Goal: Contribute content: Add original content to the website for others to see

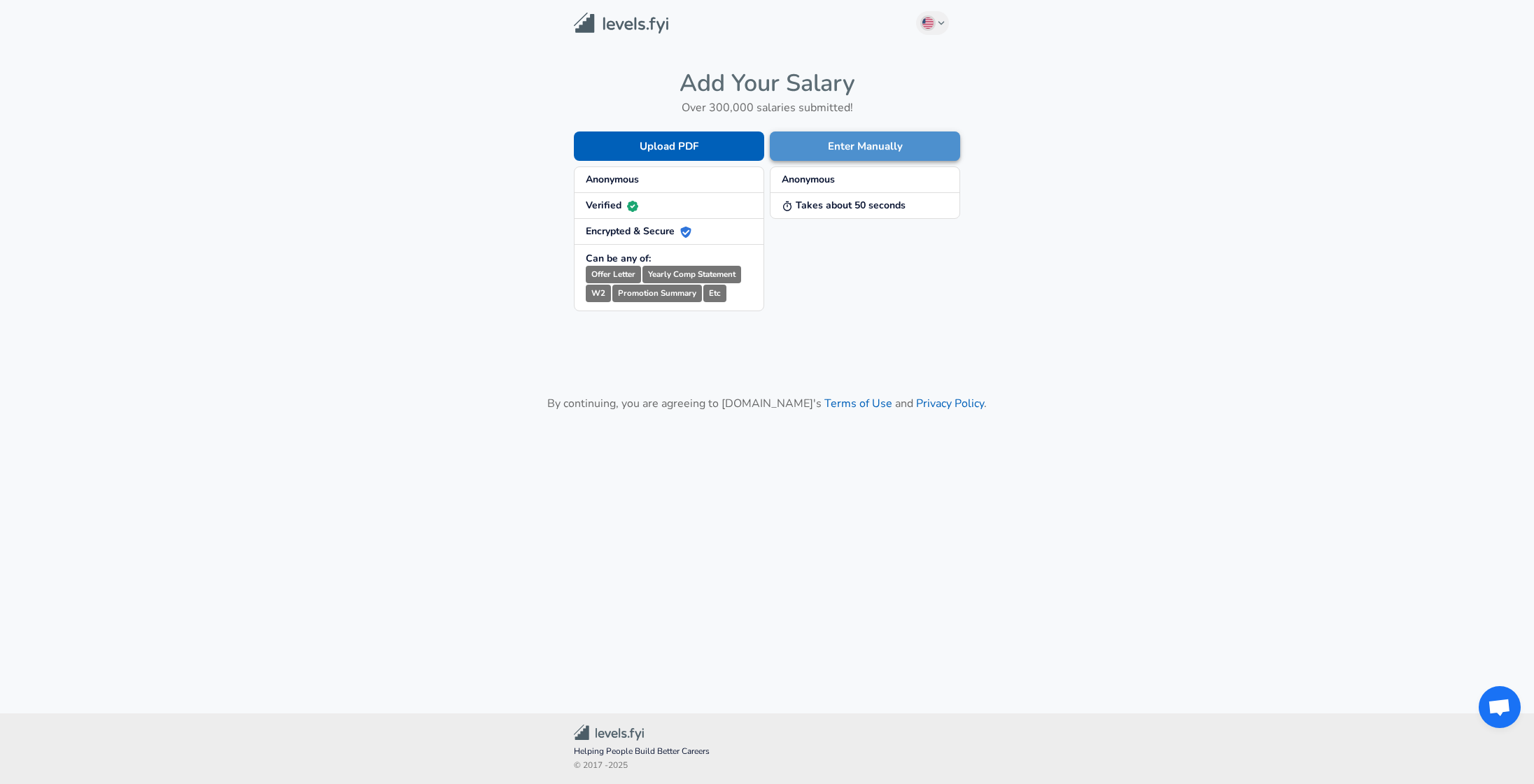
click at [891, 152] on button "Enter Manually" at bounding box center [865, 146] width 190 height 30
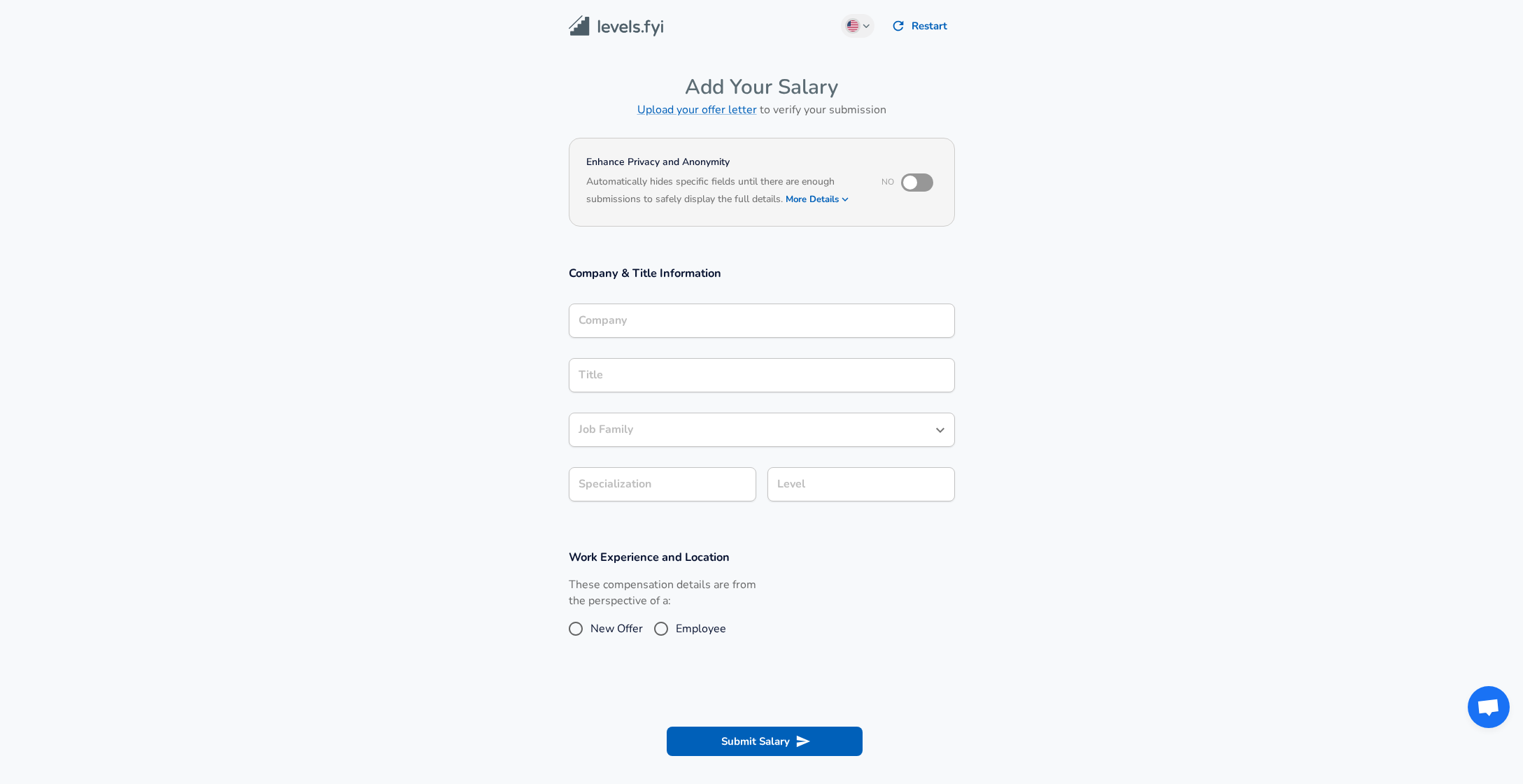
click at [919, 177] on input "checkbox" at bounding box center [911, 182] width 80 height 26
checkbox input "true"
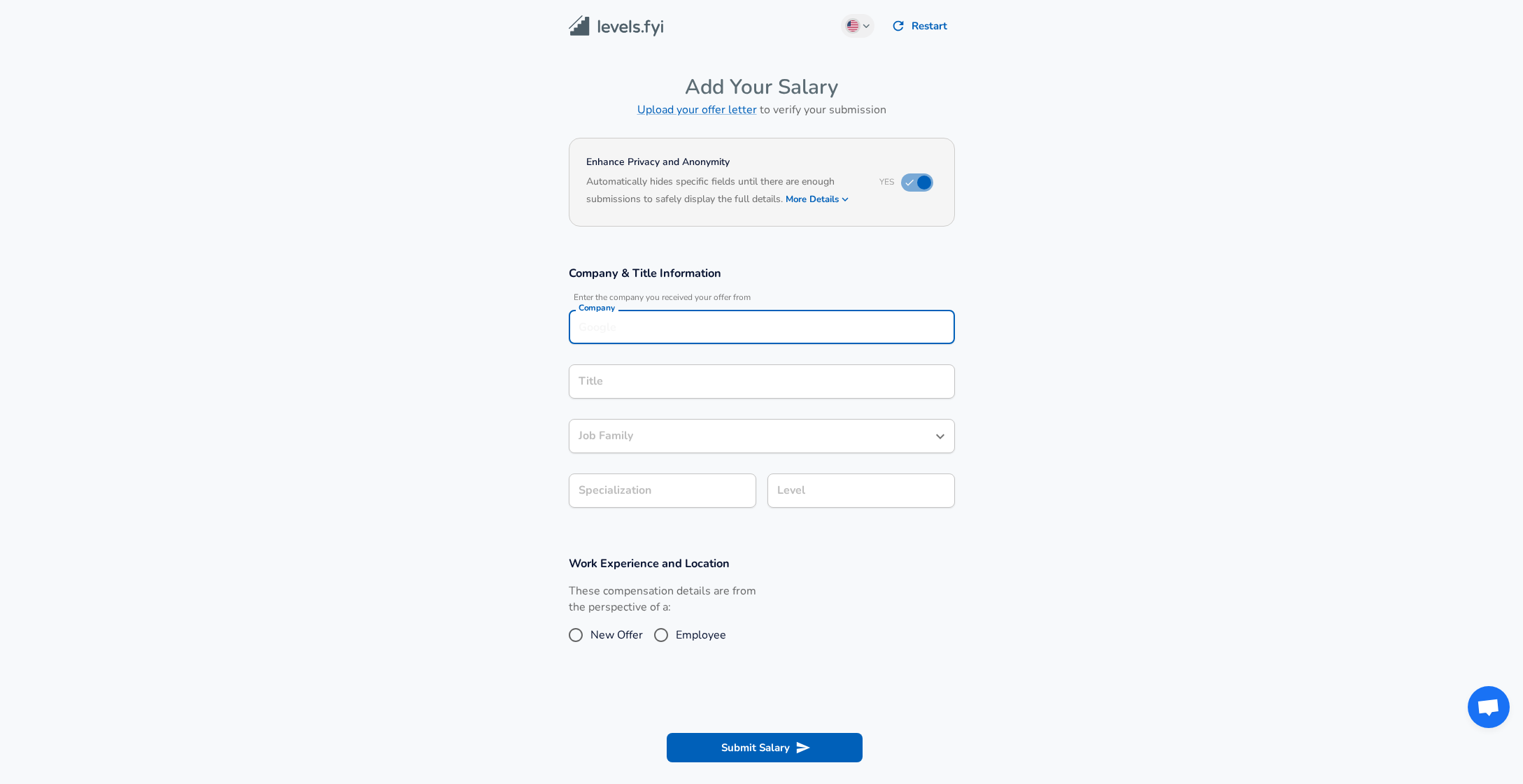
scroll to position [14, 0]
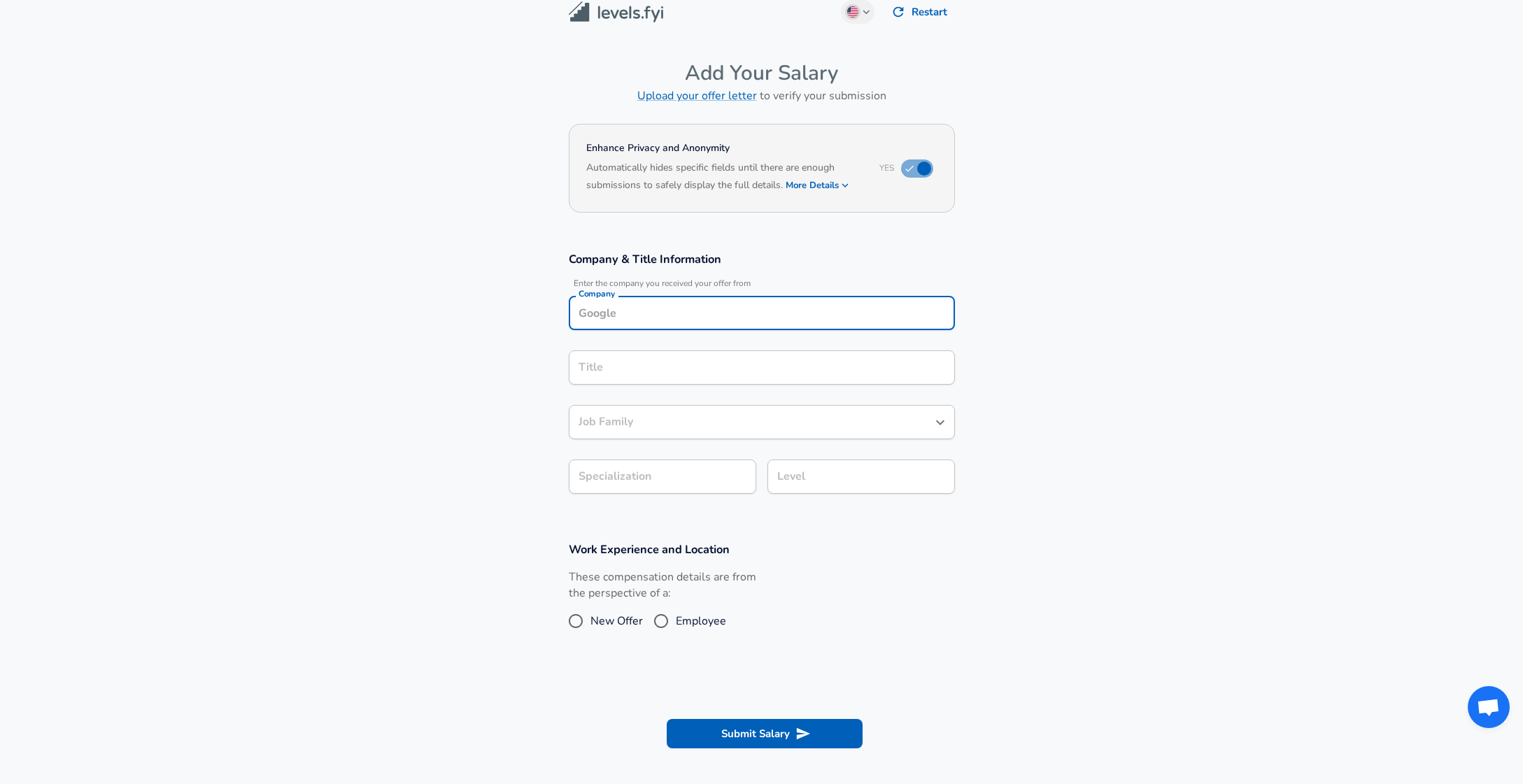
click at [757, 324] on div "Company" at bounding box center [762, 313] width 386 height 34
click at [779, 349] on li "DotPe" at bounding box center [762, 346] width 386 height 21
type input "DotPe"
click at [625, 375] on div "Title" at bounding box center [762, 367] width 386 height 34
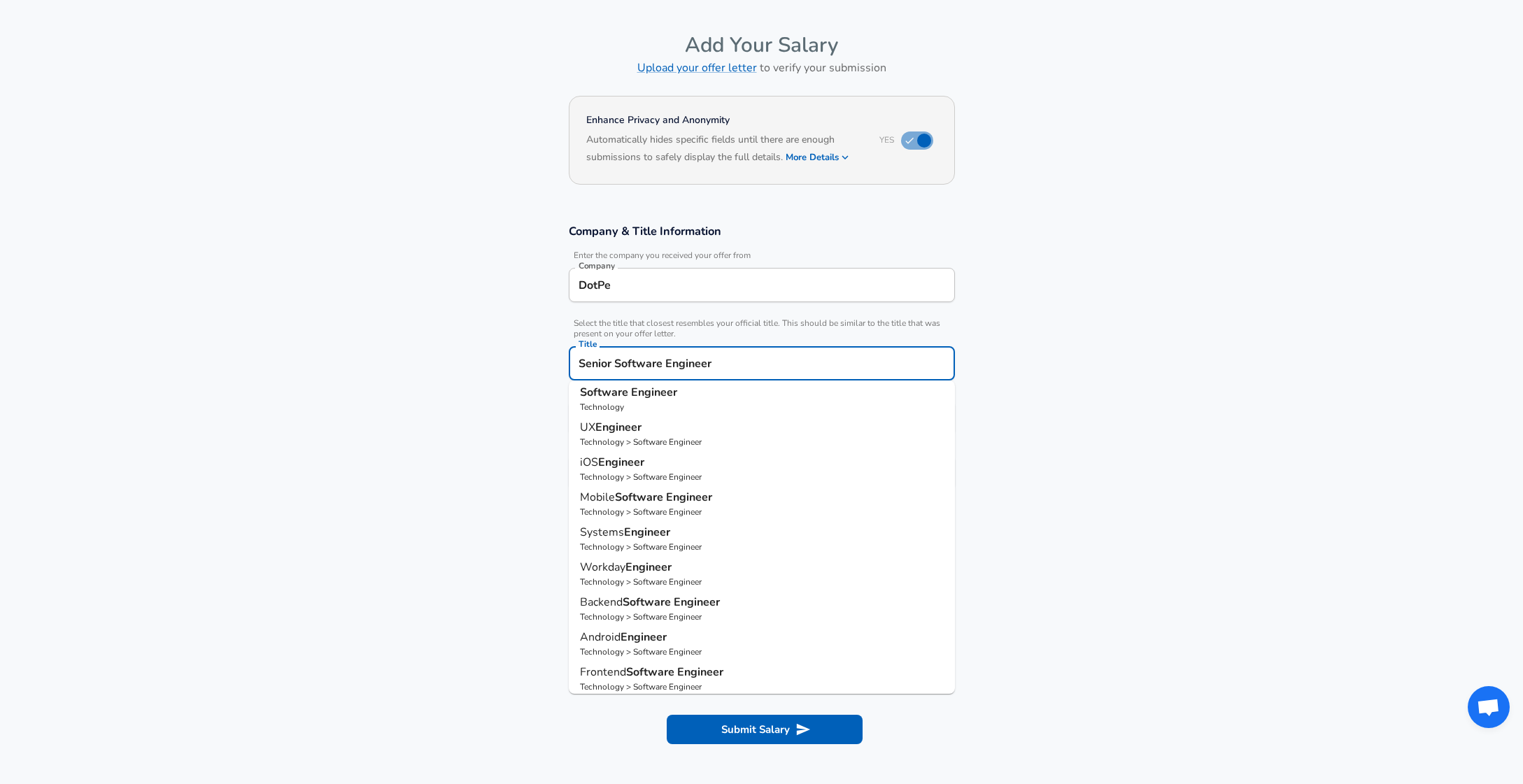
scroll to position [0, 0]
click at [656, 407] on p "Technology" at bounding box center [762, 412] width 364 height 13
type input "Software Engineer"
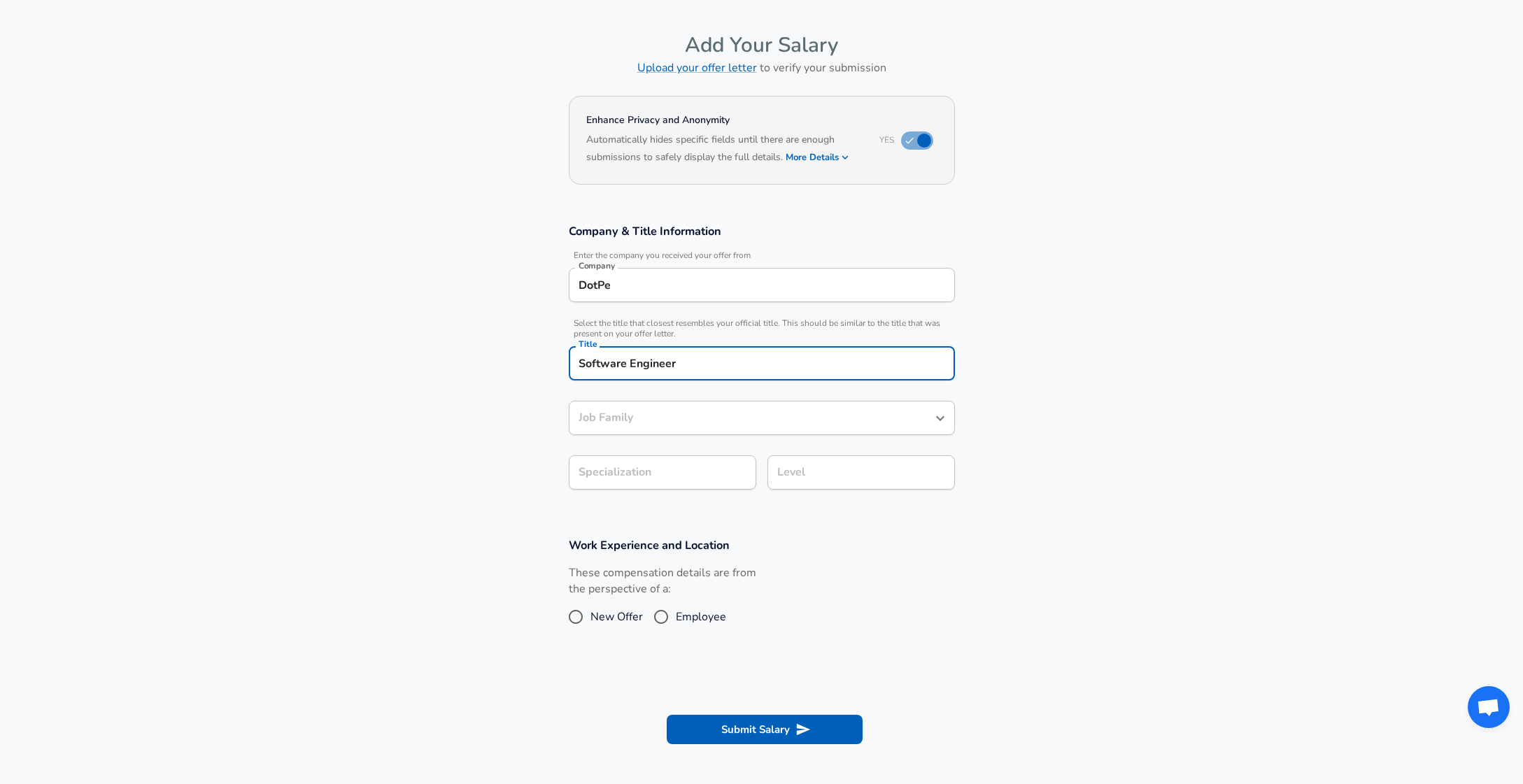
type input "Software Engineer"
click at [647, 413] on input "Software Engineer" at bounding box center [751, 418] width 353 height 22
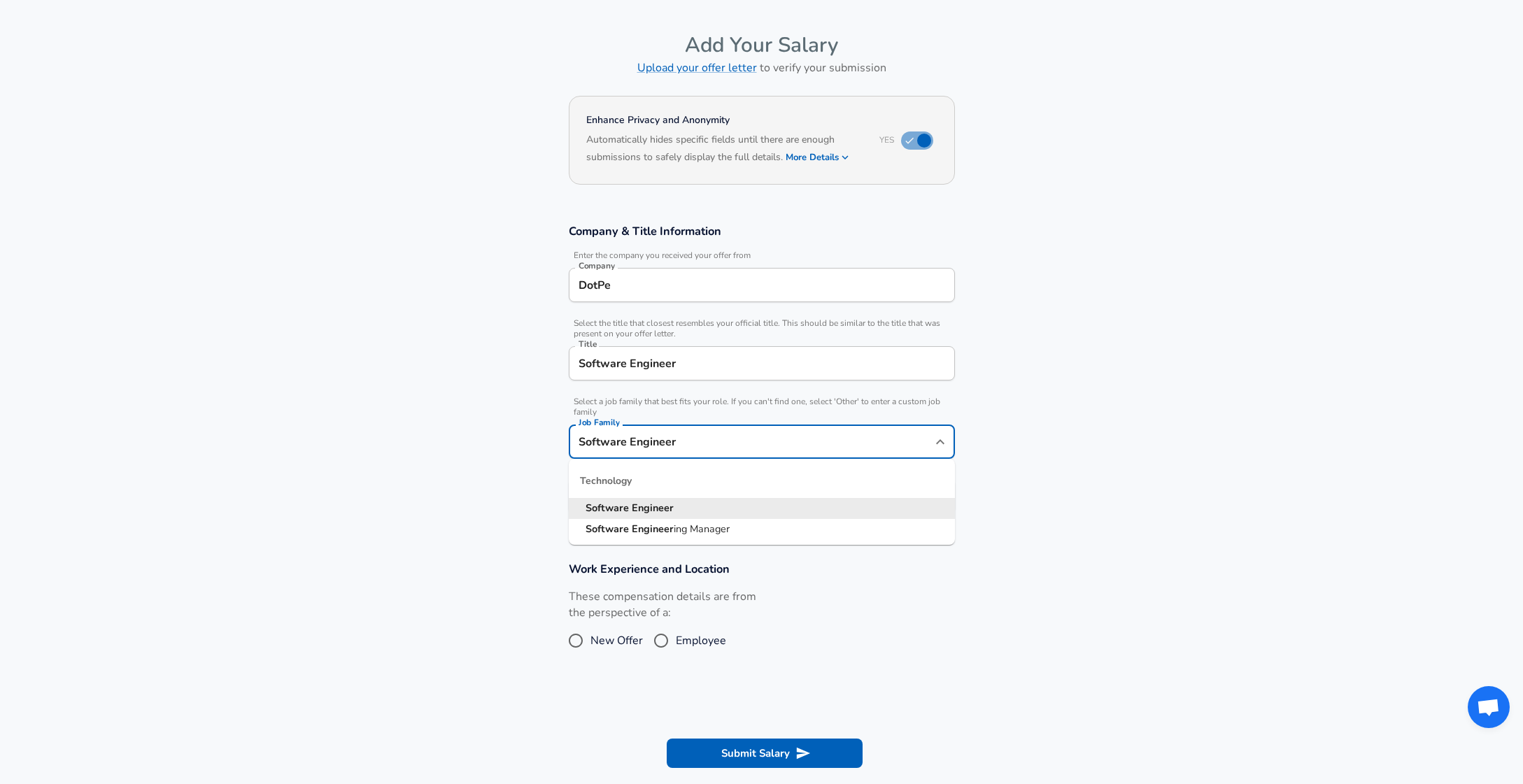
scroll to position [70, 0]
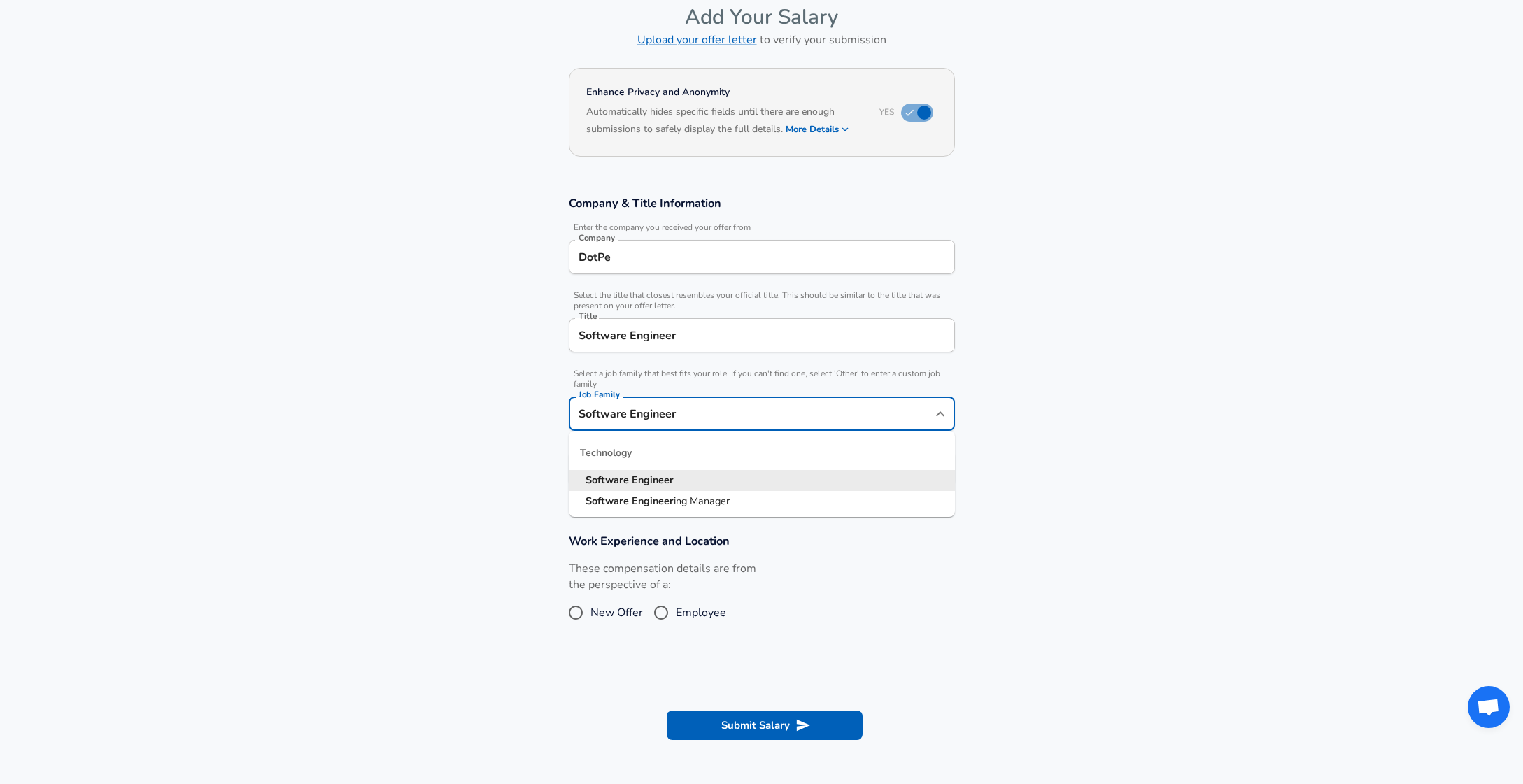
click at [497, 425] on section "Company & Title Information Enter the company you received your offer from Comp…" at bounding box center [762, 348] width 1523 height 338
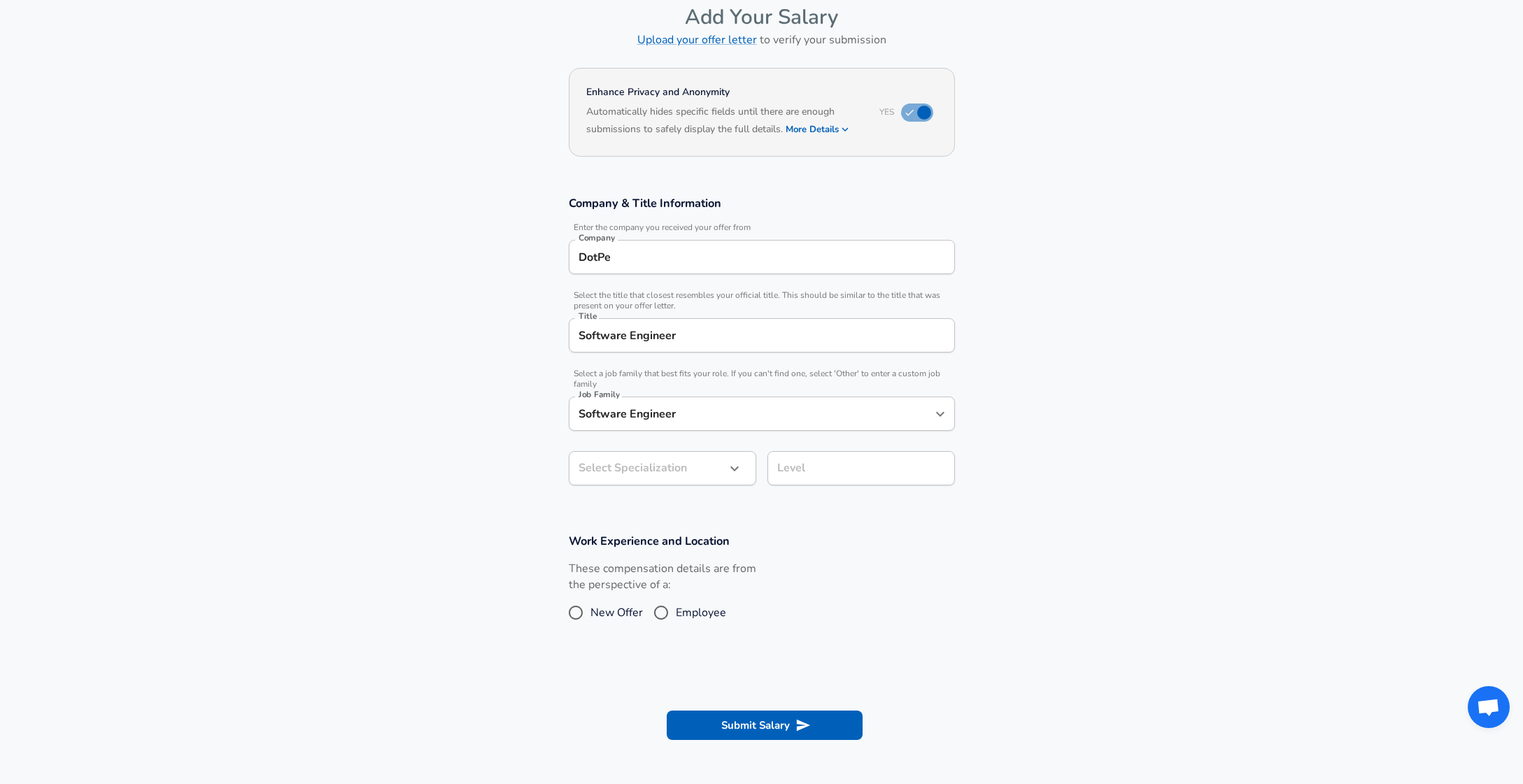
click at [639, 414] on input "Software Engineer" at bounding box center [751, 414] width 353 height 22
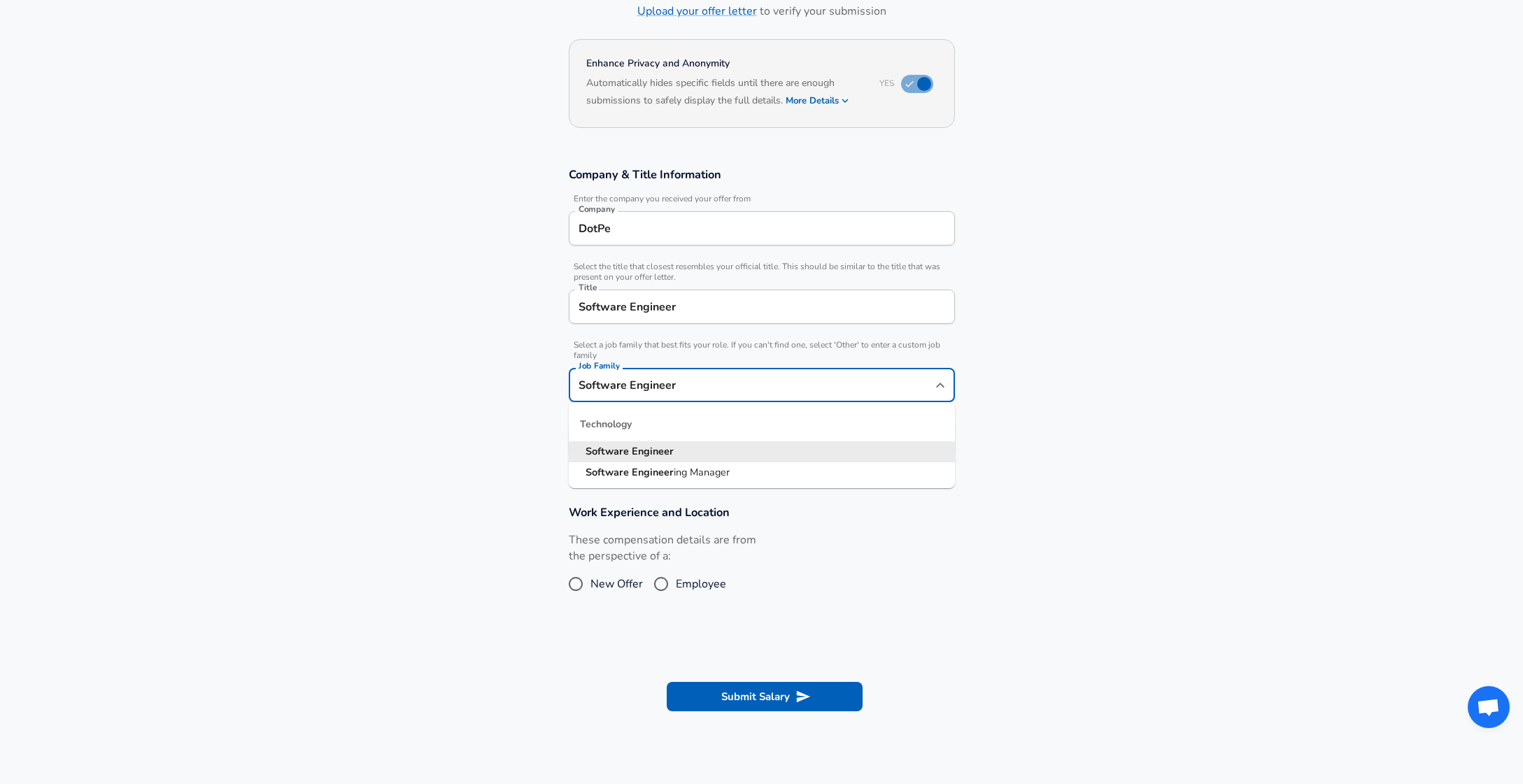
click at [465, 428] on section "Company & Title Information Enter the company you received your offer from Comp…" at bounding box center [762, 319] width 1523 height 338
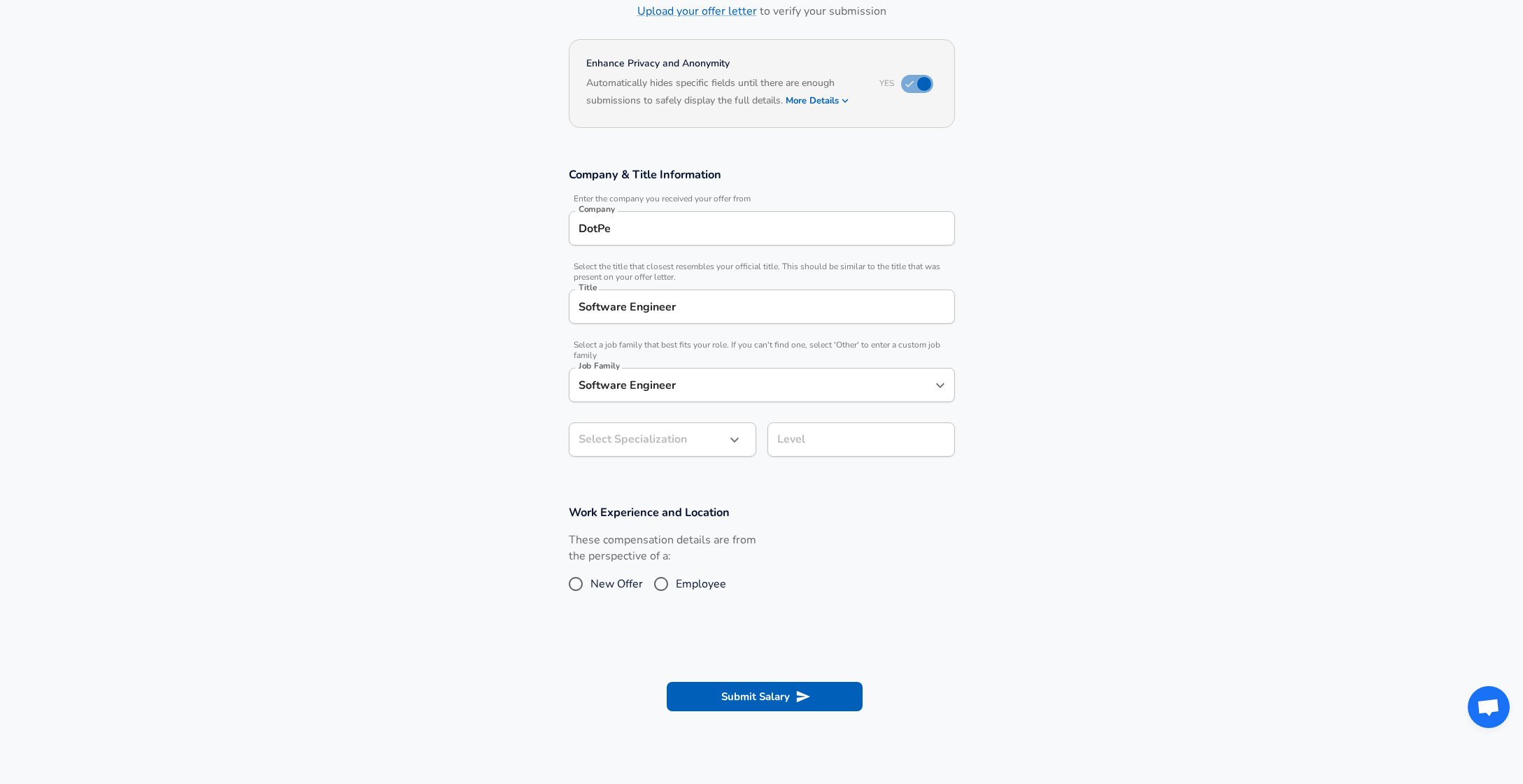
click at [616, 448] on body "English ([GEOGRAPHIC_DATA]) Change Restart Add Your Salary Upload your offer le…" at bounding box center [762, 293] width 1523 height 784
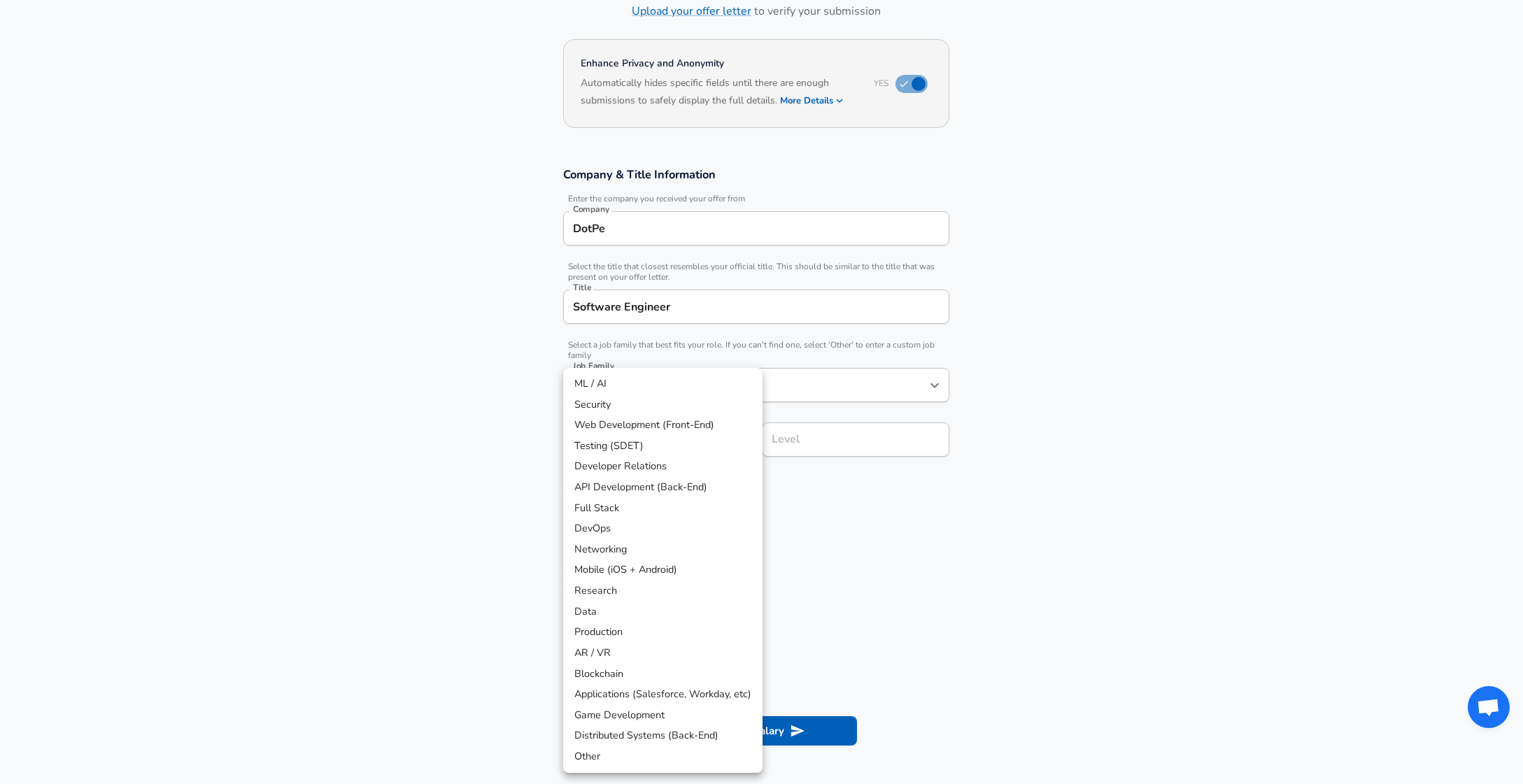
scroll to position [141, 0]
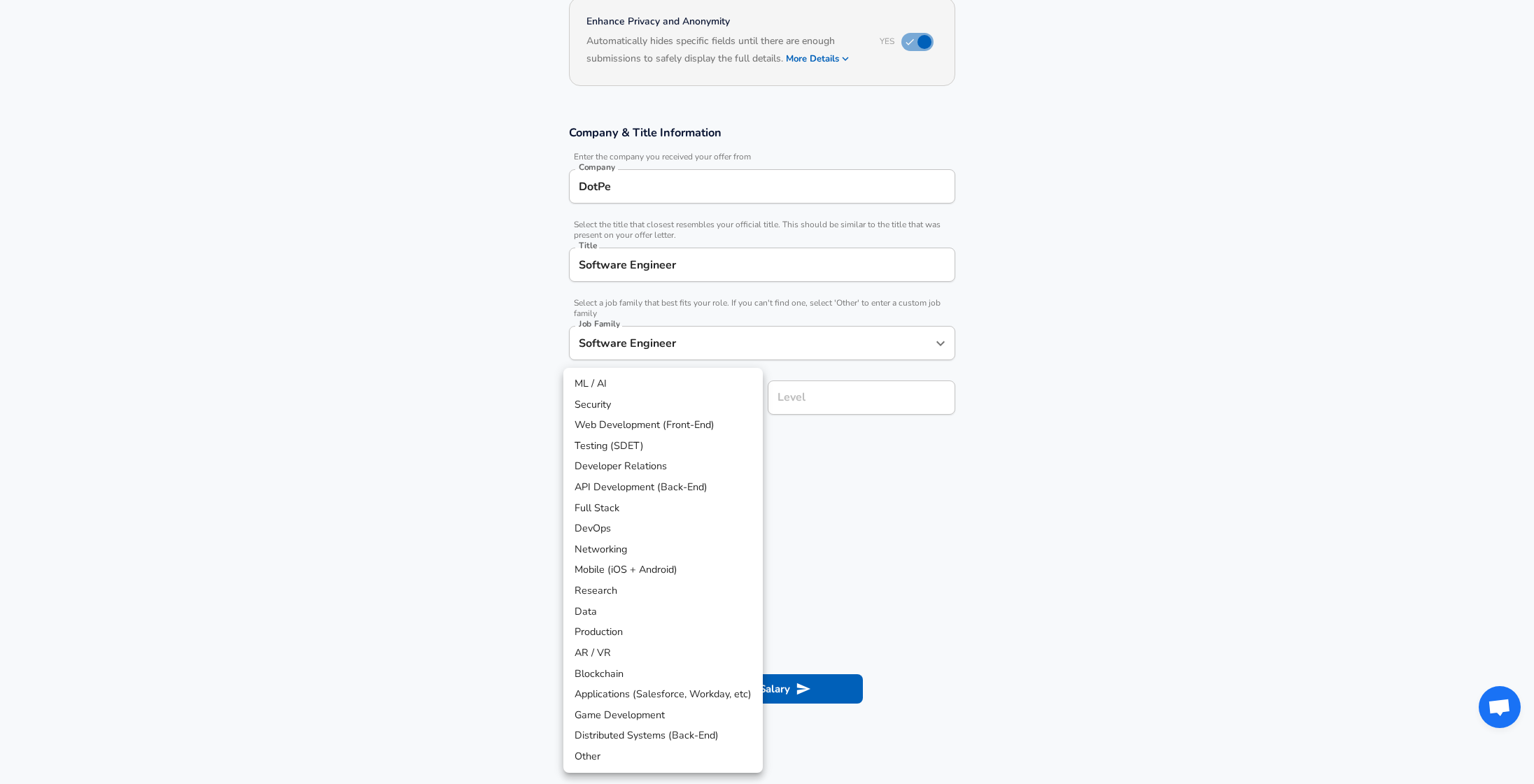
click at [641, 478] on li "API Development (Back-End)" at bounding box center [662, 487] width 199 height 21
type input "API Development (Back-End)"
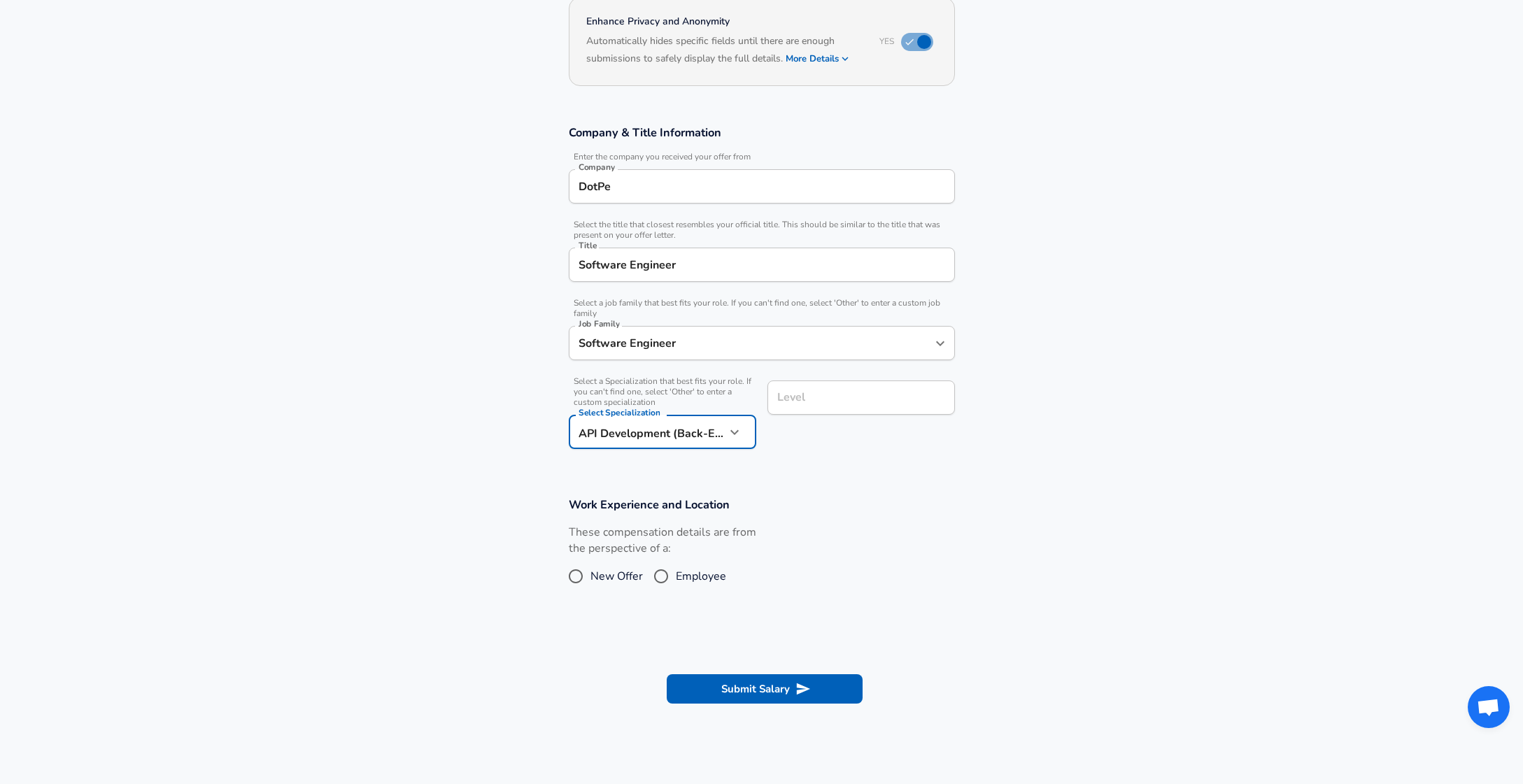
click at [813, 409] on div "Level" at bounding box center [861, 398] width 187 height 34
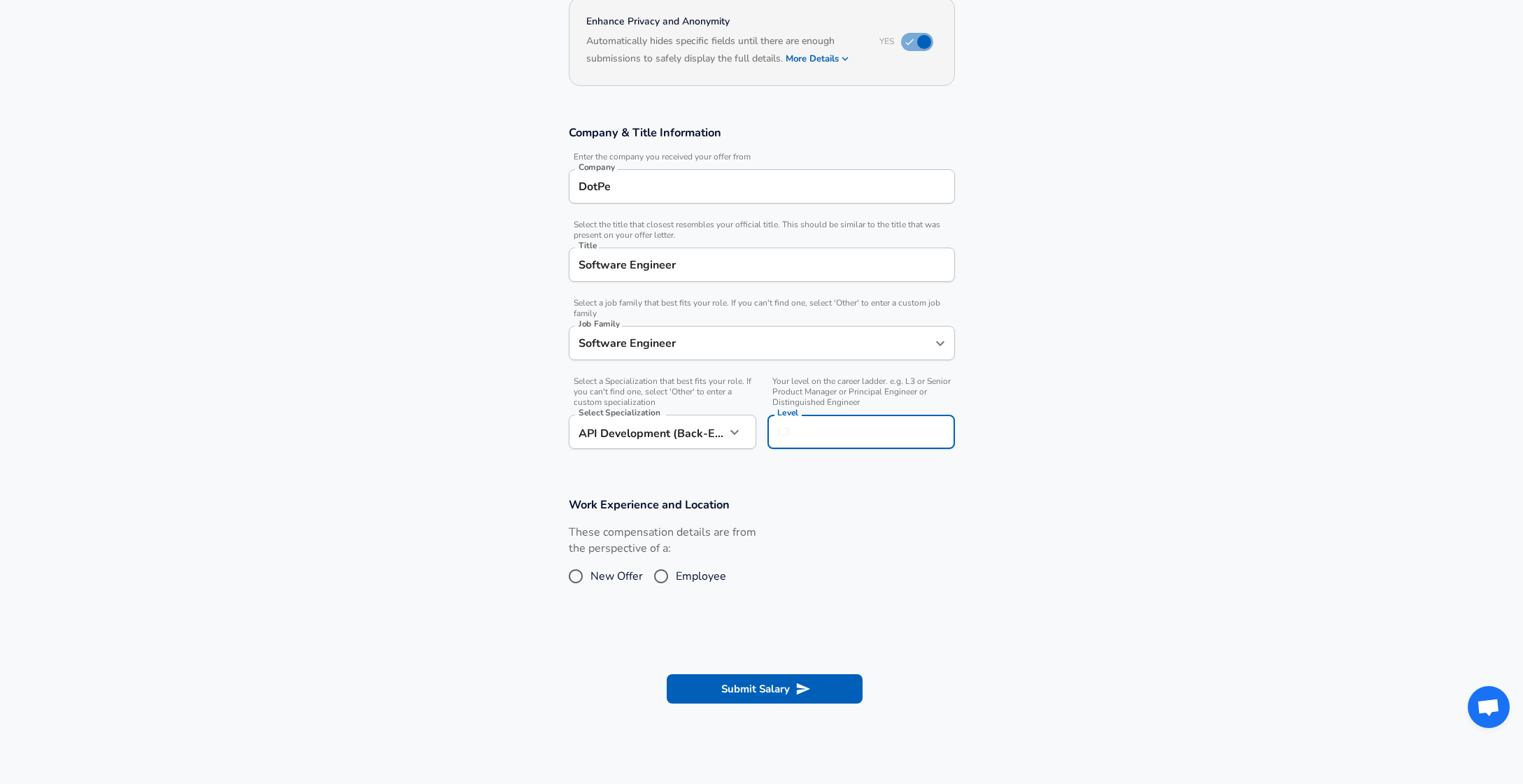
scroll to position [169, 0]
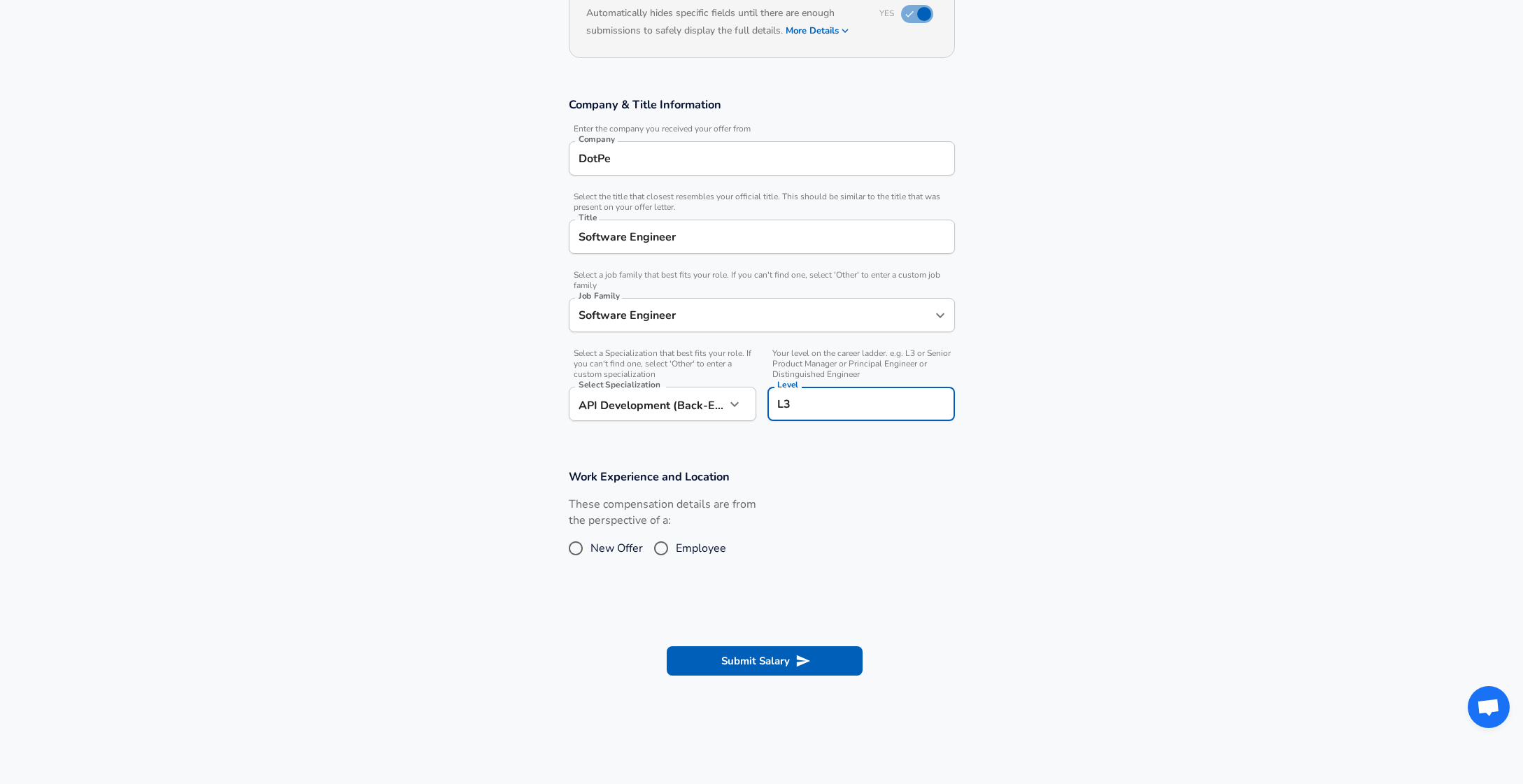
type input "L3"
click at [670, 546] on input "Employee" at bounding box center [661, 548] width 30 height 22
radio input "true"
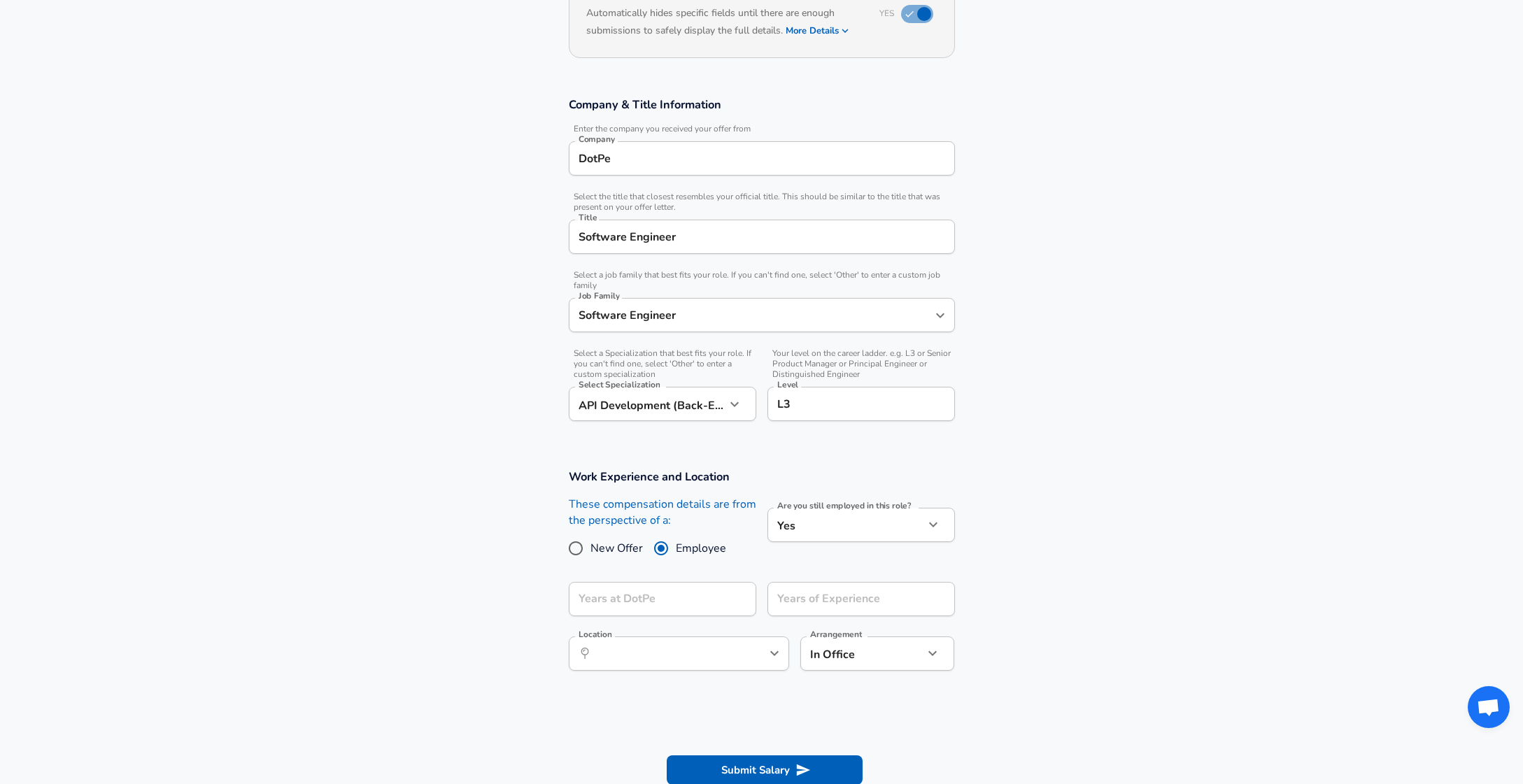
click at [781, 527] on body "English ([GEOGRAPHIC_DATA]) Change Restart Add Your Salary Upload your offer le…" at bounding box center [762, 223] width 1523 height 784
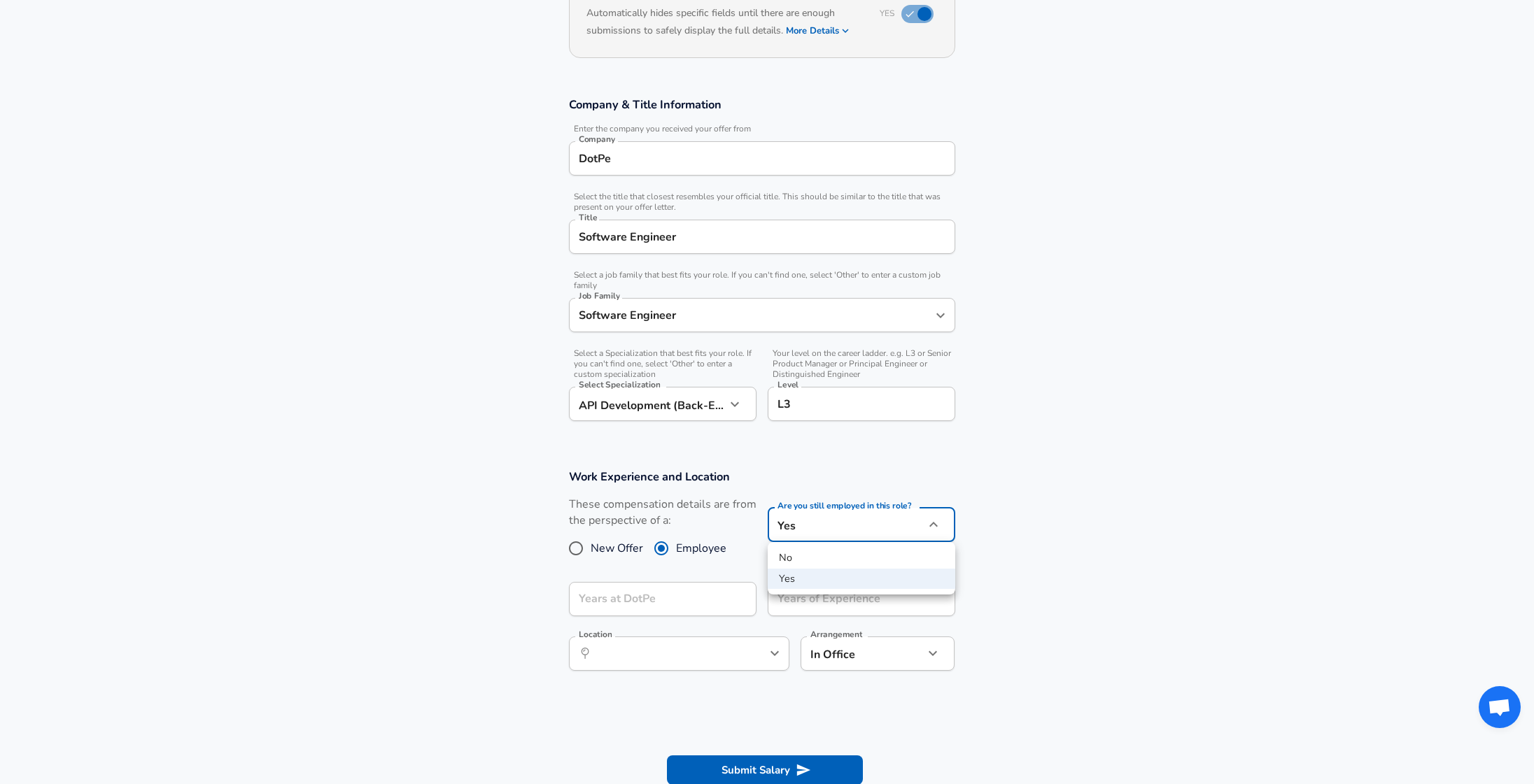
click at [1080, 474] on div at bounding box center [767, 392] width 1534 height 784
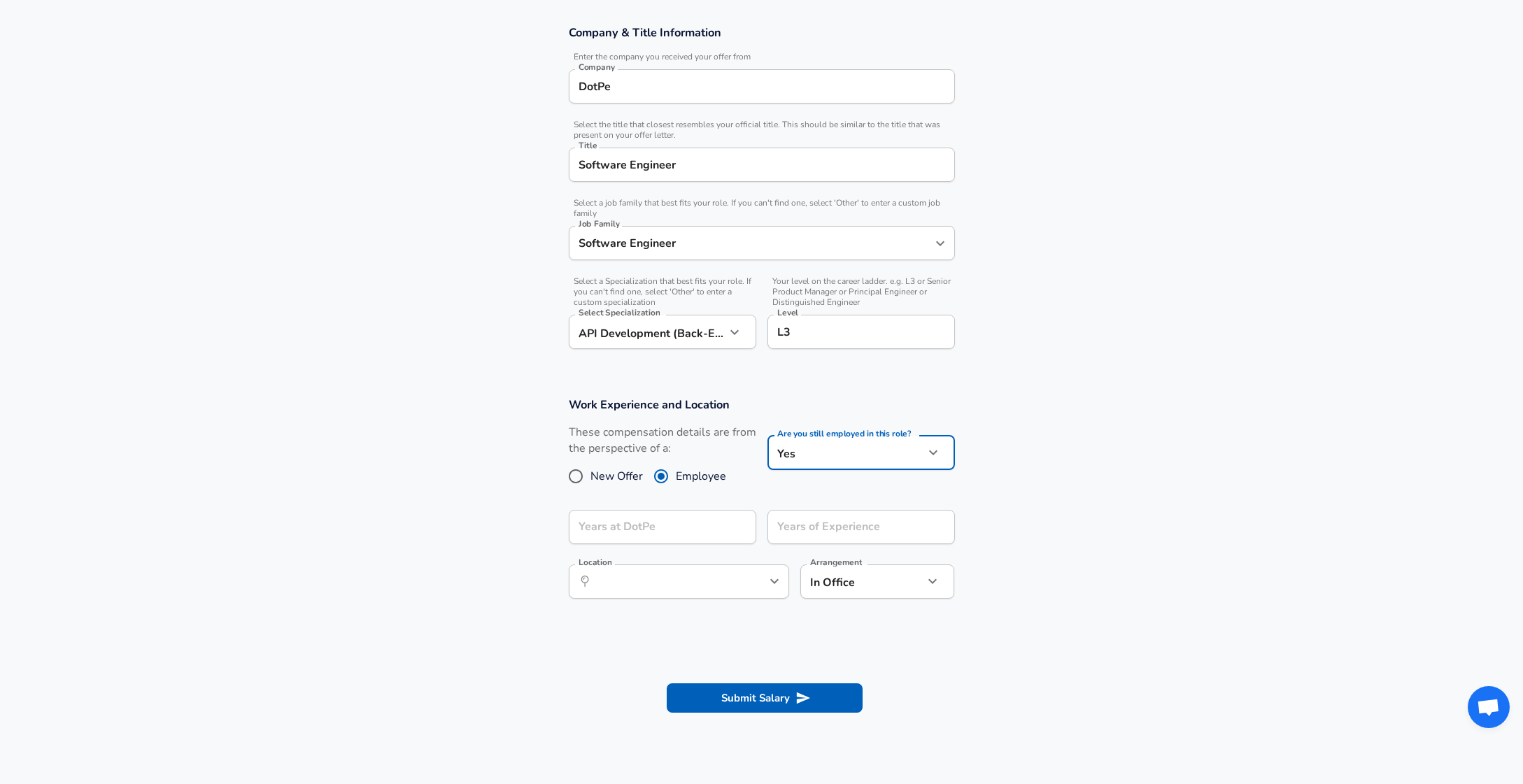
scroll to position [311, 0]
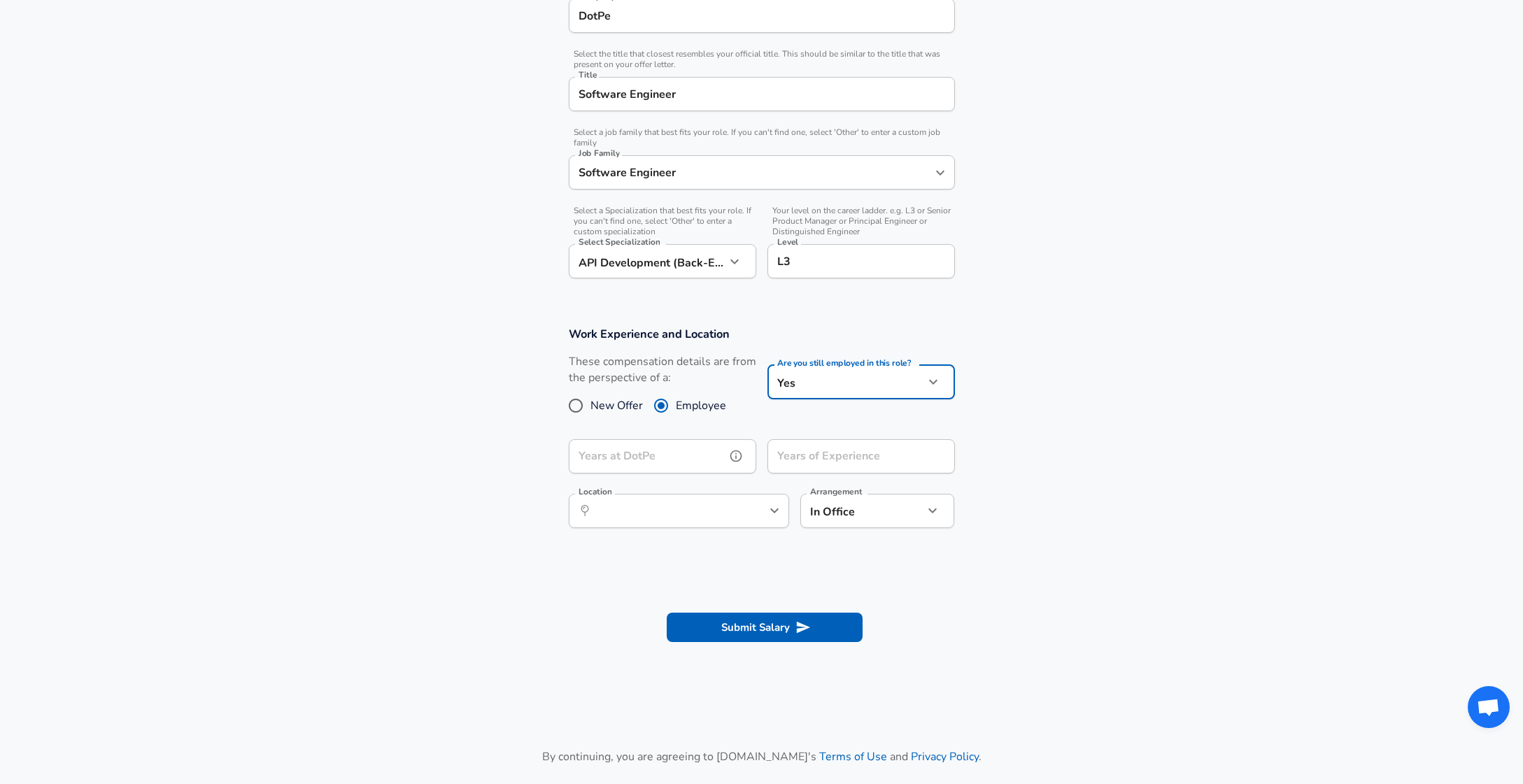
click at [706, 455] on input "Years at DotPe" at bounding box center [647, 456] width 157 height 34
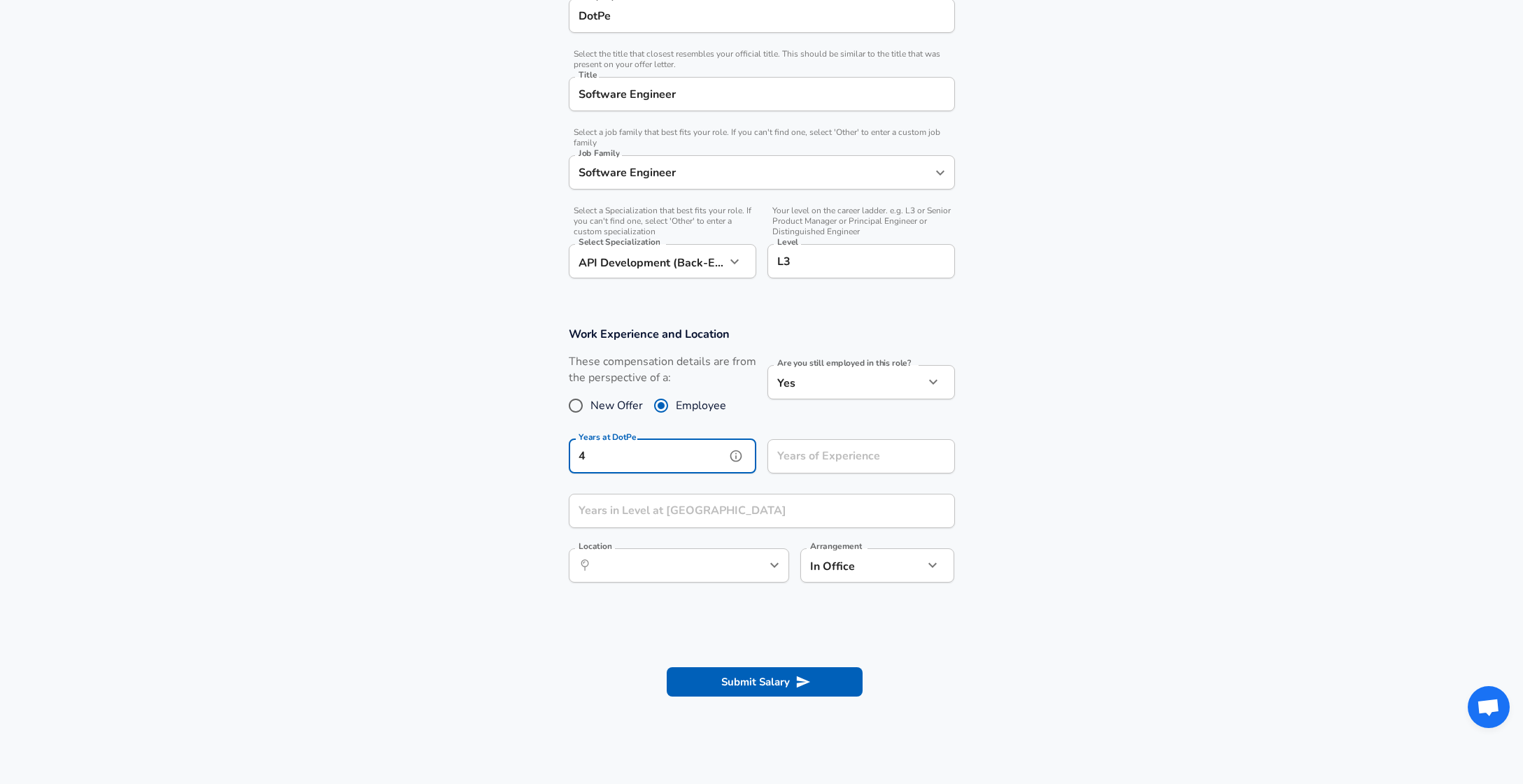
type input "4"
click at [859, 452] on div "Years of Experience Years of Experience" at bounding box center [861, 458] width 187 height 38
click at [936, 453] on icon "help" at bounding box center [934, 456] width 14 height 14
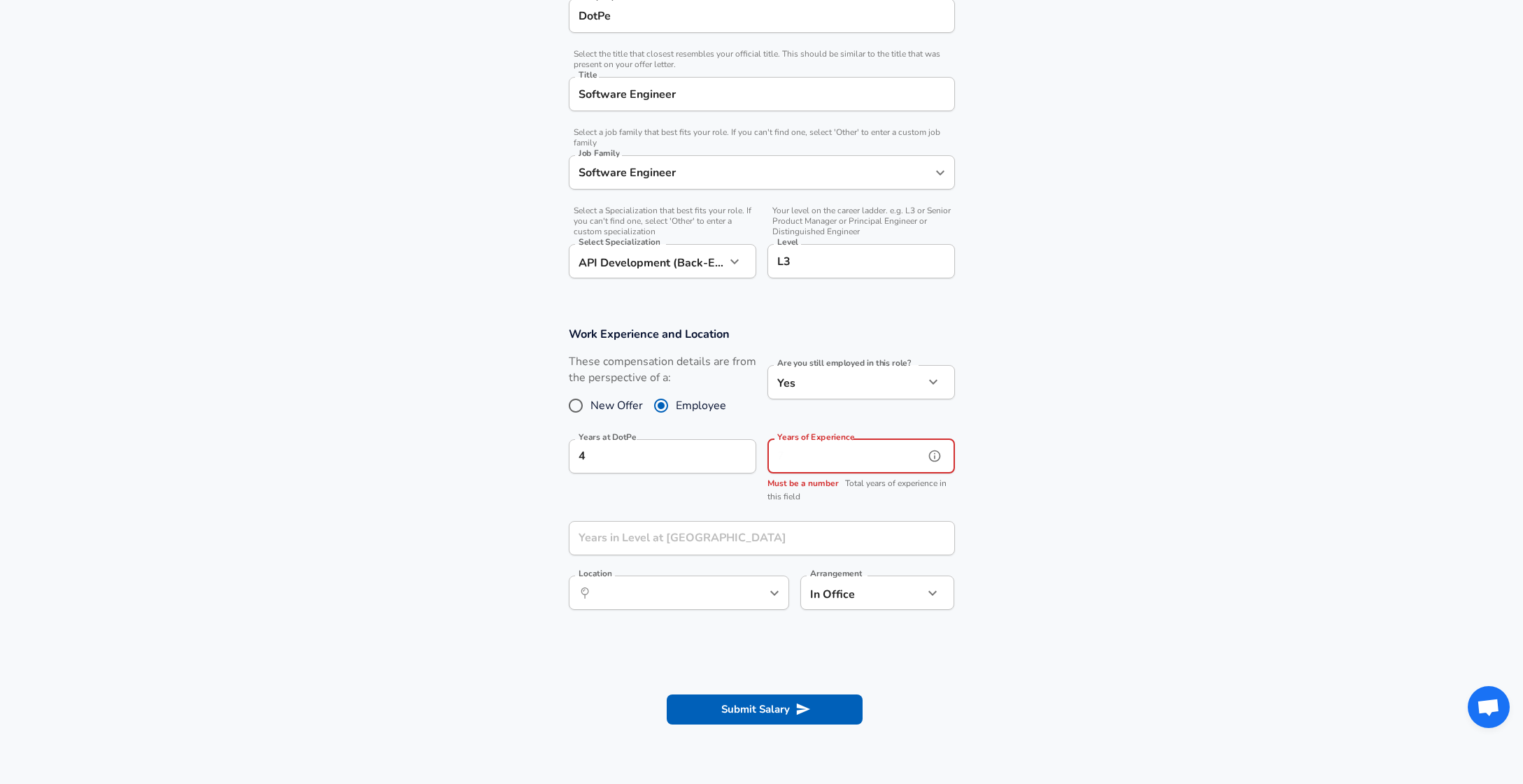
click at [837, 466] on input "Years of Experience" at bounding box center [845, 456] width 157 height 34
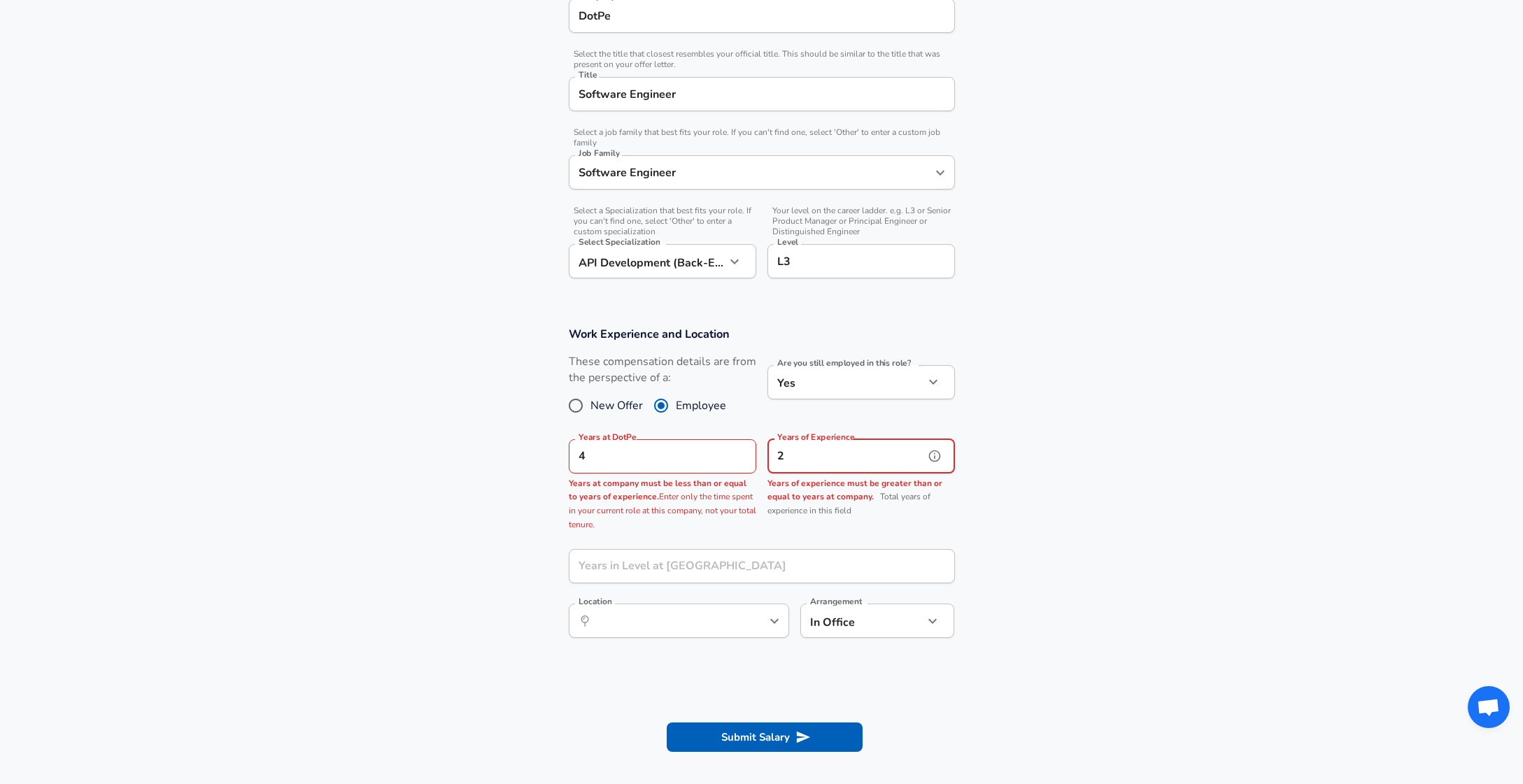
drag, startPoint x: 805, startPoint y: 463, endPoint x: 753, endPoint y: 459, distance: 52.2
click at [753, 459] on div "Years at DotPe 4 Years at DotPe Years at company must be less than or equal to …" at bounding box center [756, 483] width 398 height 110
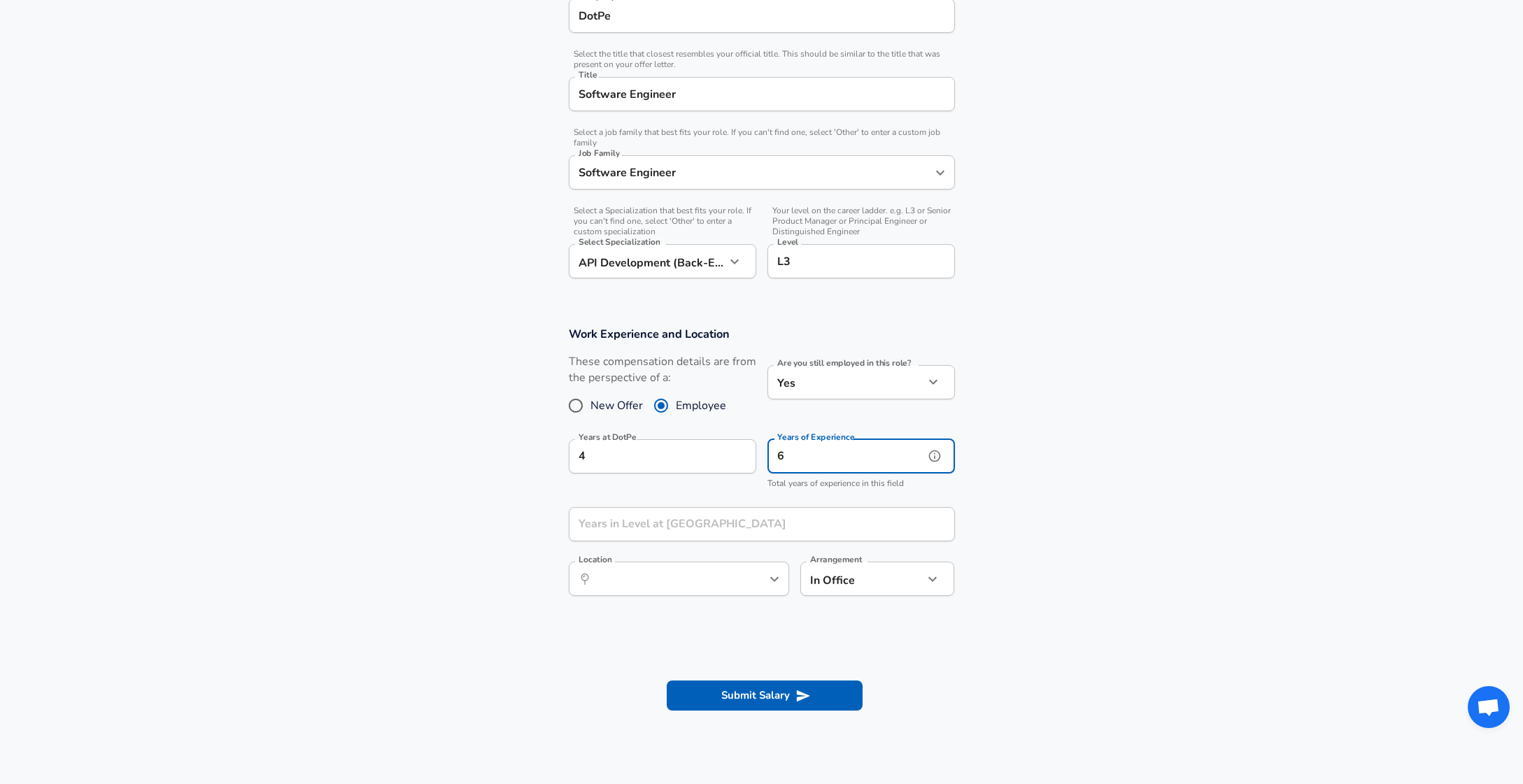
type input "6"
click at [767, 533] on input "Years in Level at [GEOGRAPHIC_DATA]" at bounding box center [746, 524] width 355 height 34
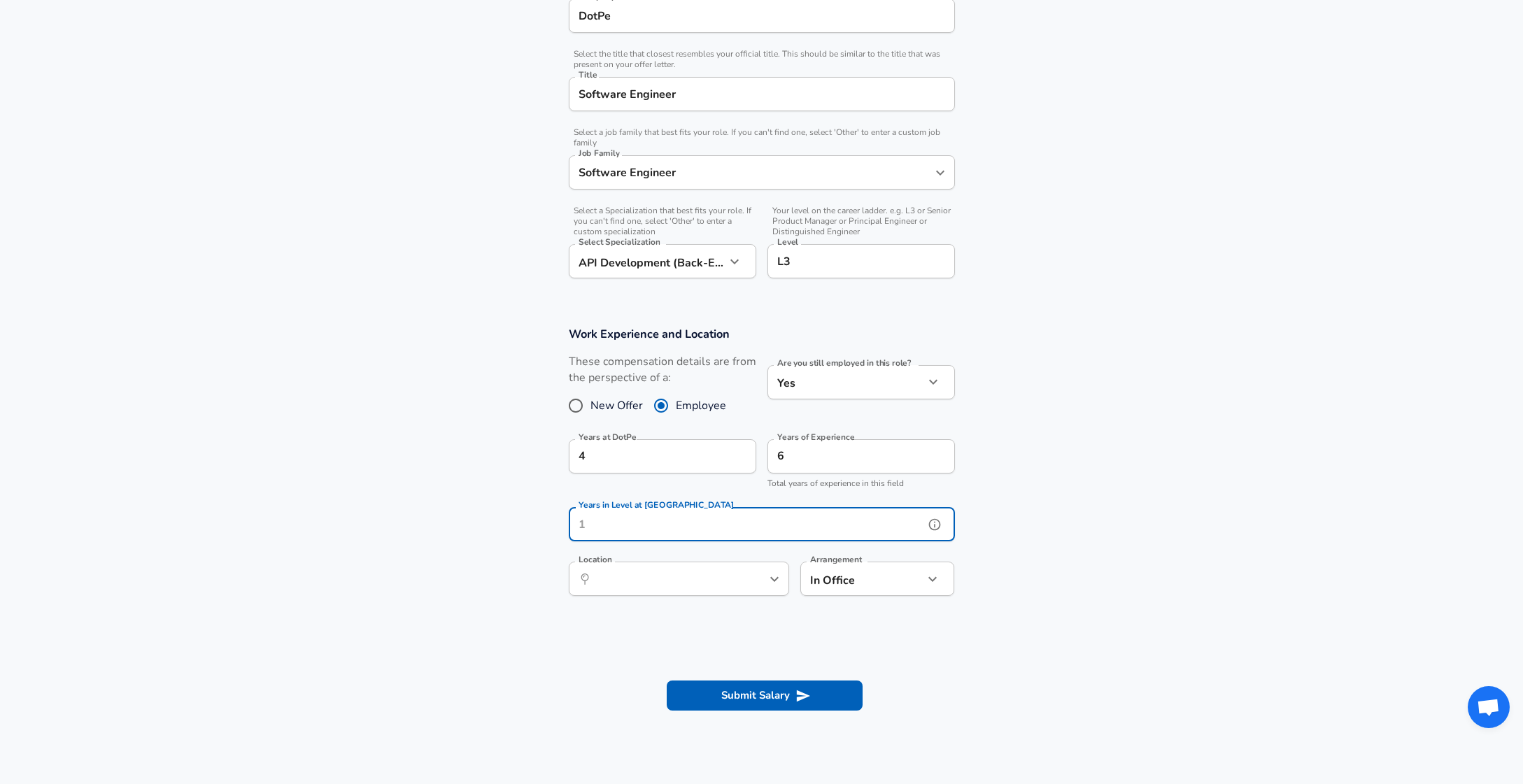
click at [929, 525] on icon "help" at bounding box center [934, 525] width 12 height 12
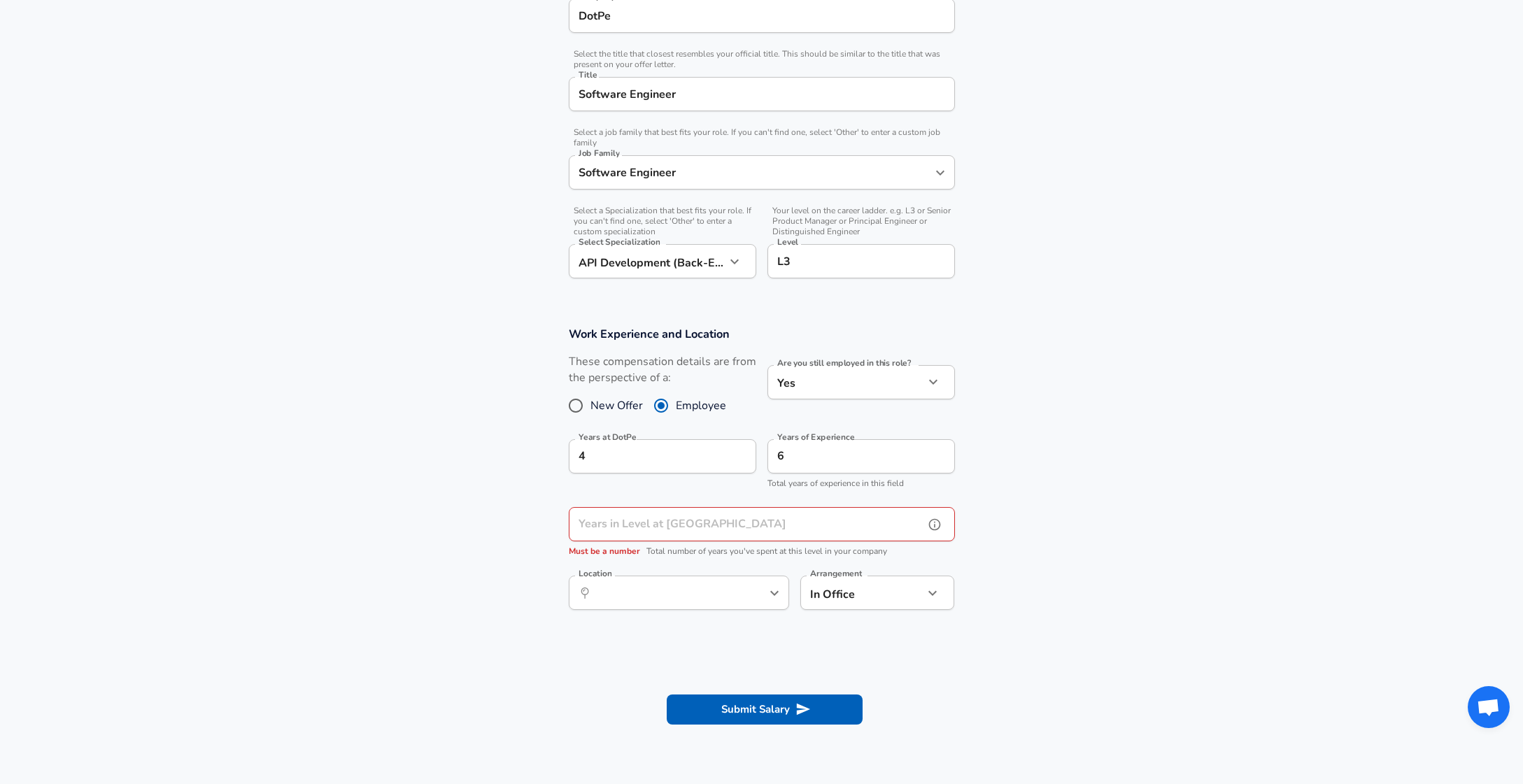
click at [823, 525] on input "Years in Level at [GEOGRAPHIC_DATA]" at bounding box center [746, 524] width 355 height 34
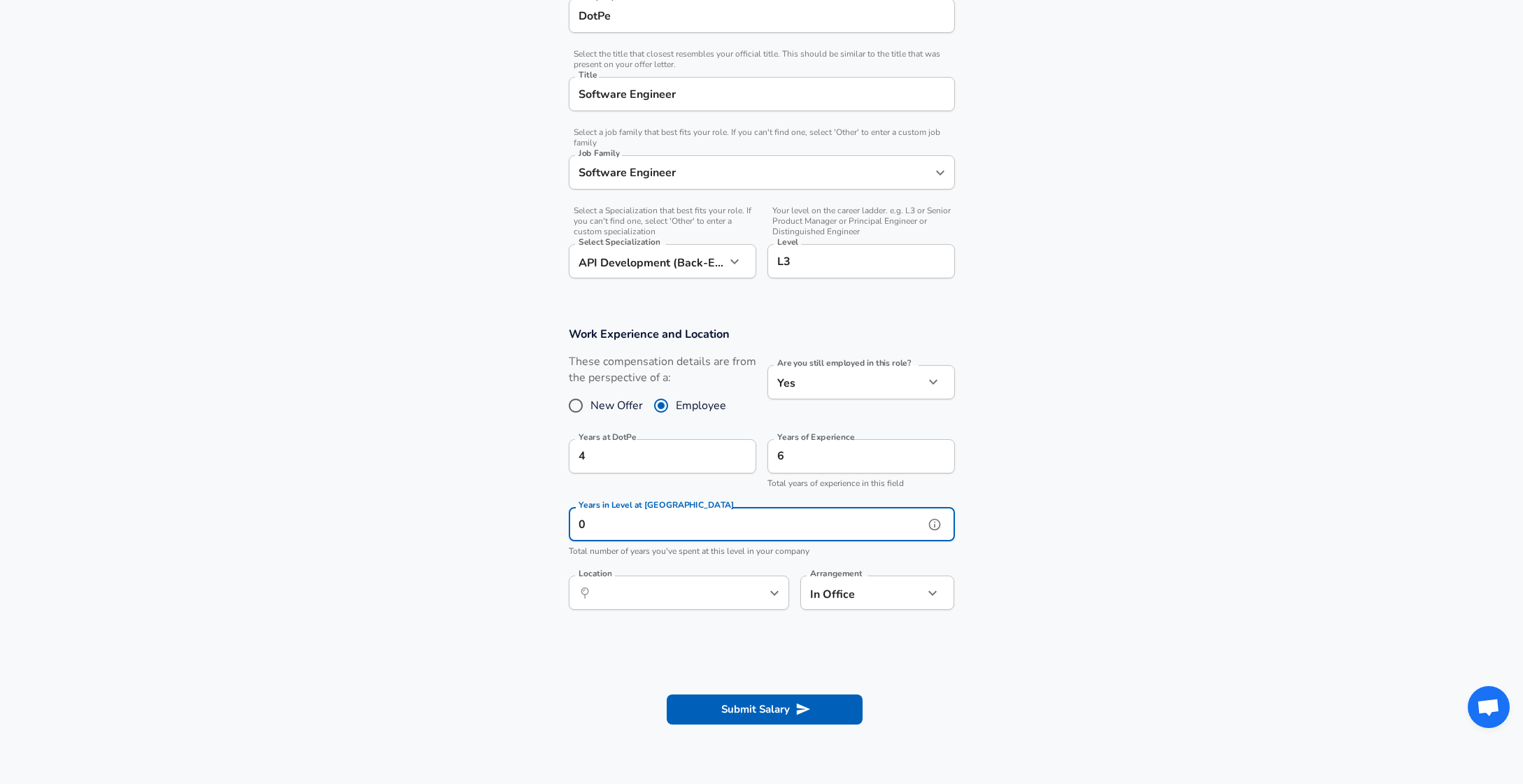
type input "0"
click at [733, 591] on input "Location" at bounding box center [663, 593] width 143 height 22
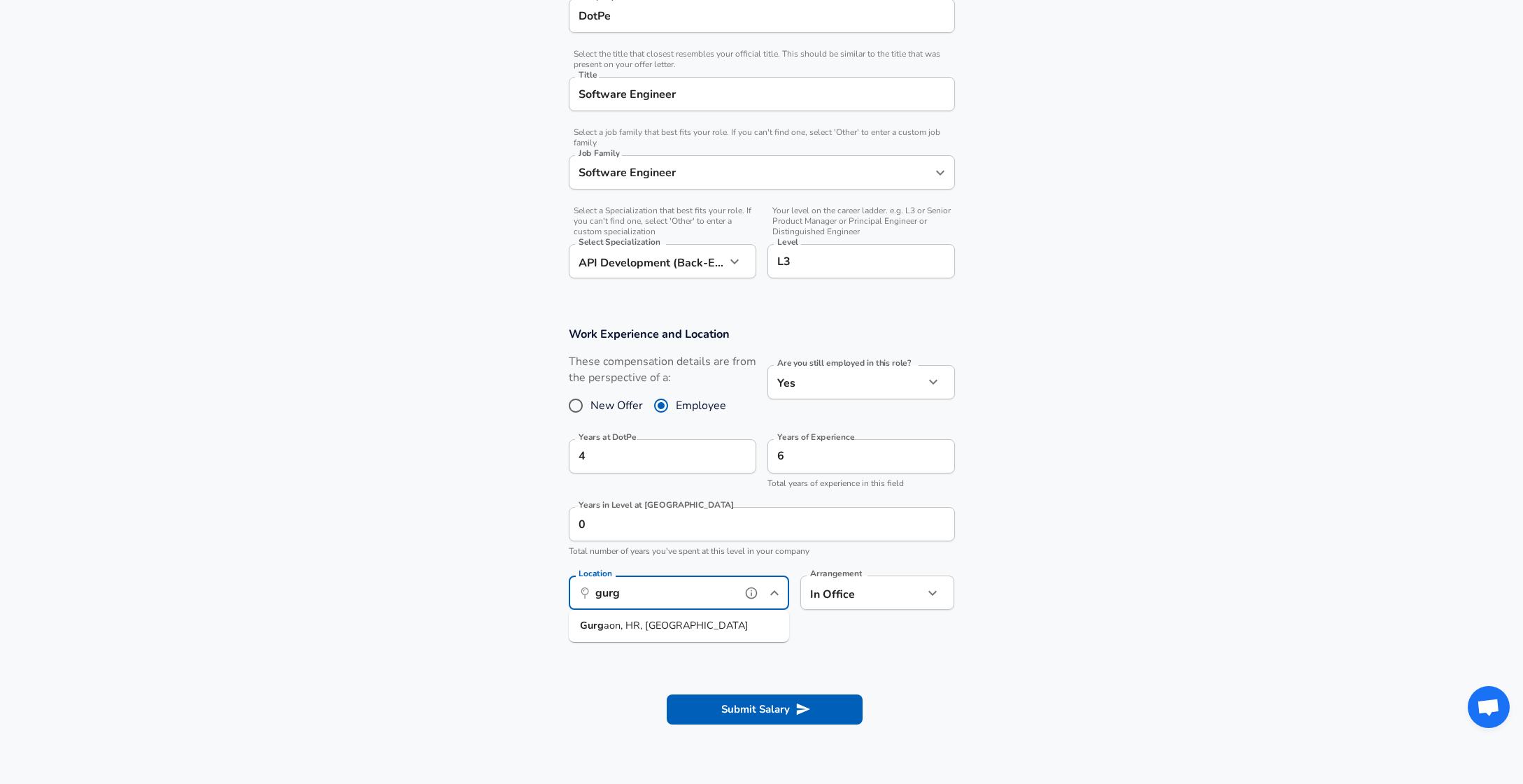
click at [728, 619] on li "Gurg aon, [GEOGRAPHIC_DATA], [GEOGRAPHIC_DATA]" at bounding box center [679, 626] width 220 height 21
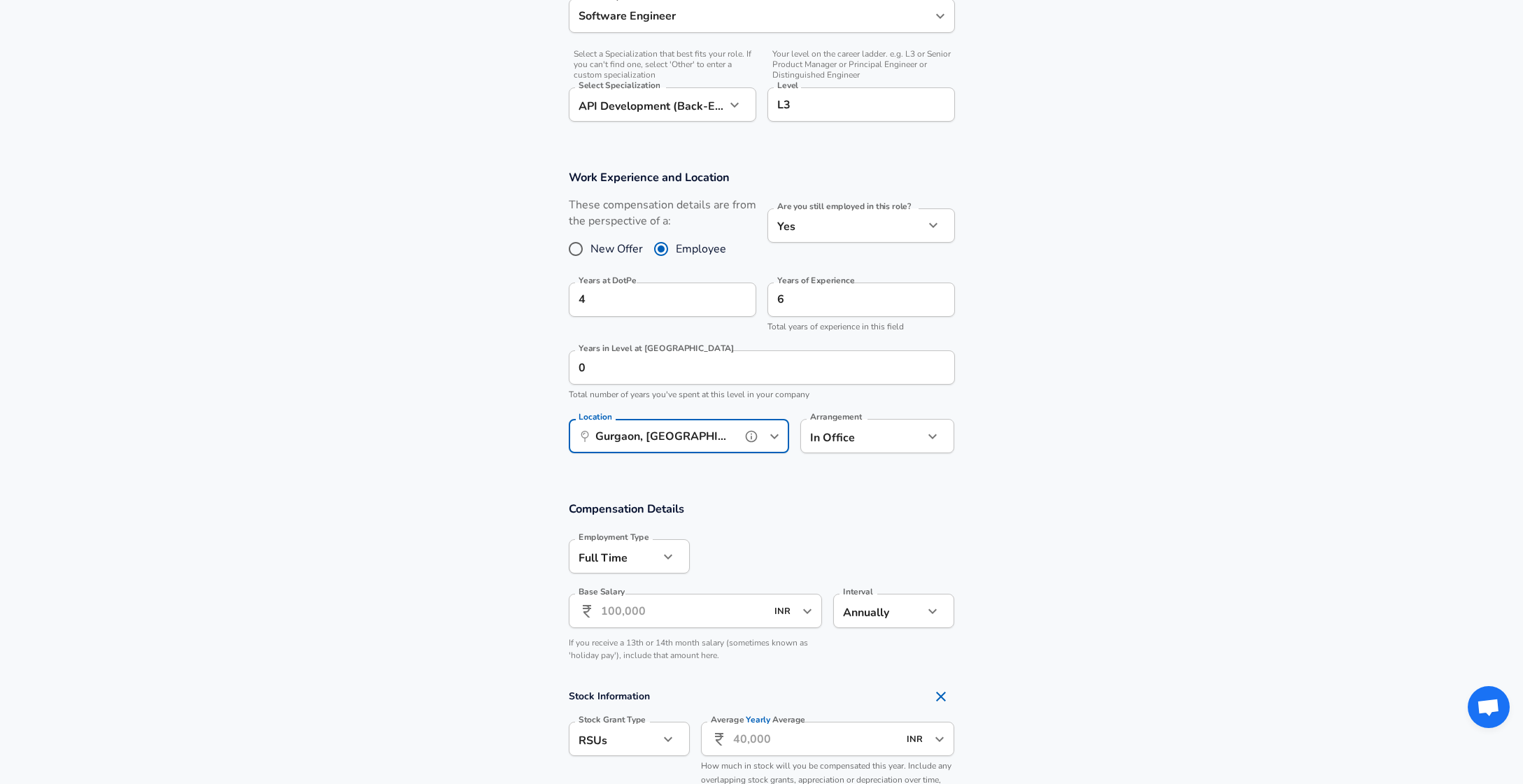
scroll to position [598, 0]
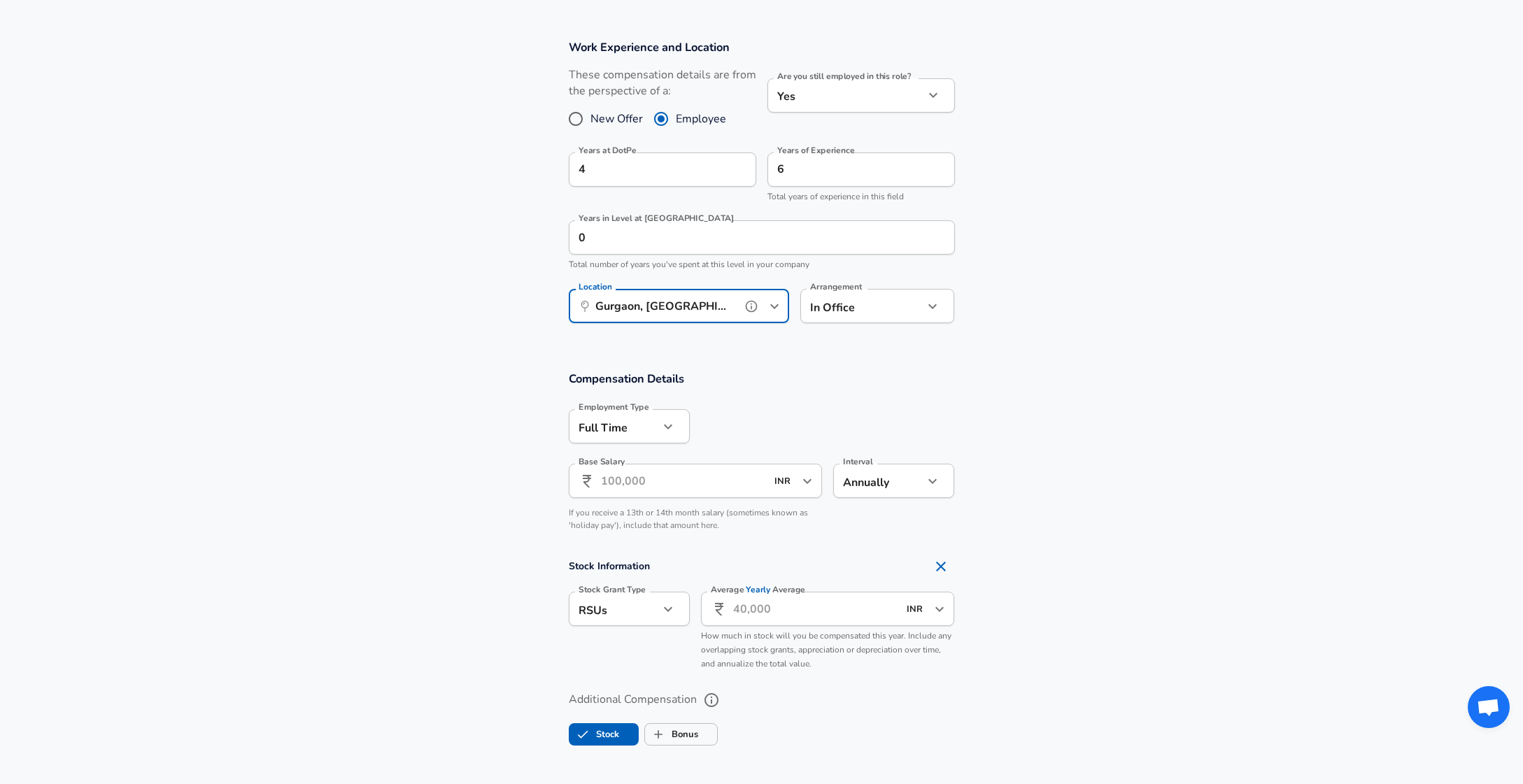
type input "Gurgaon, [GEOGRAPHIC_DATA], [GEOGRAPHIC_DATA]"
click at [632, 498] on div "Base Salary ​ INR ​ Base Salary" at bounding box center [696, 482] width 254 height 38
click at [633, 472] on input "Base Salary" at bounding box center [684, 481] width 166 height 34
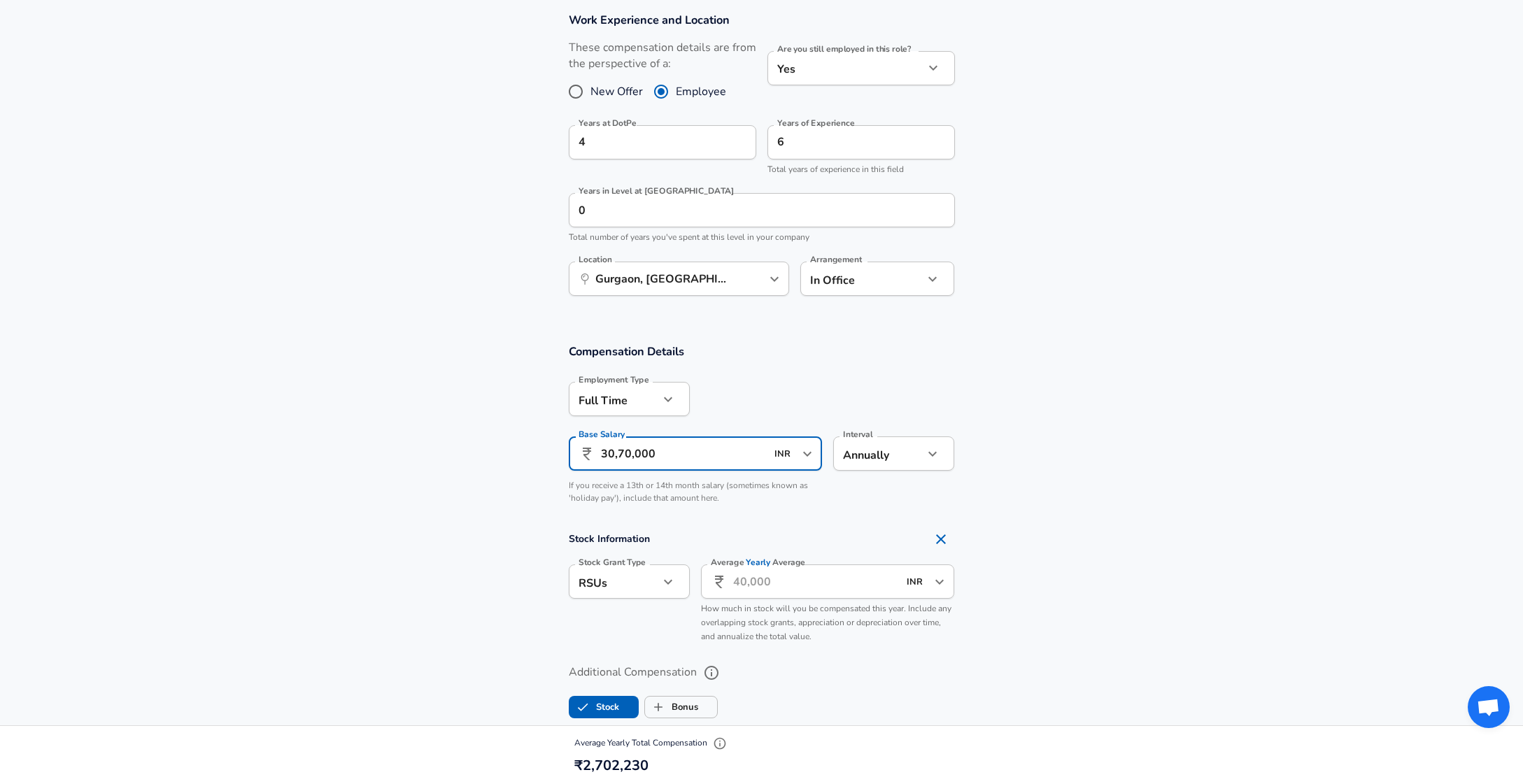
scroll to position [688, 0]
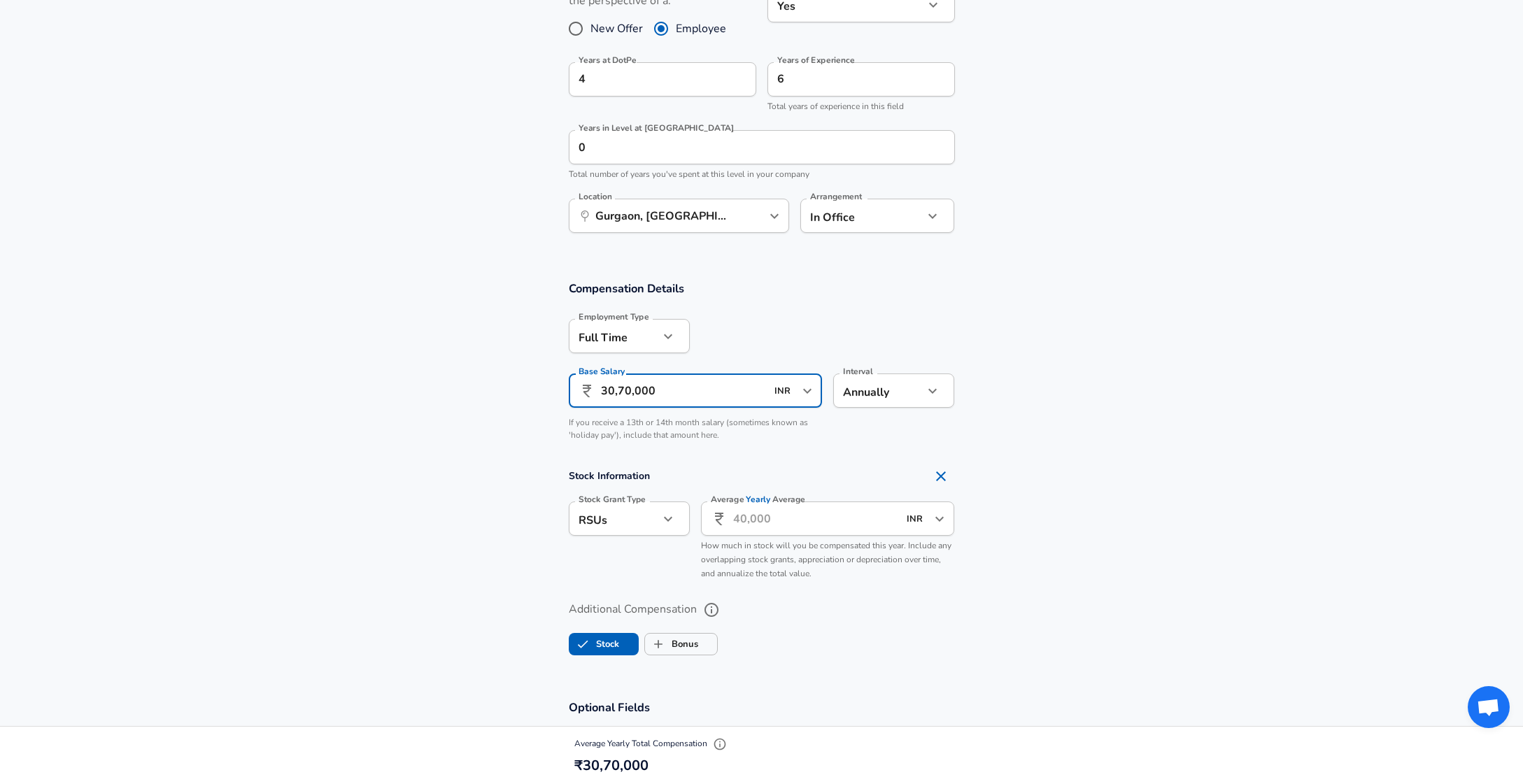
type input "30,70,000"
click at [767, 525] on input "Average Yearly Average" at bounding box center [817, 519] width 166 height 34
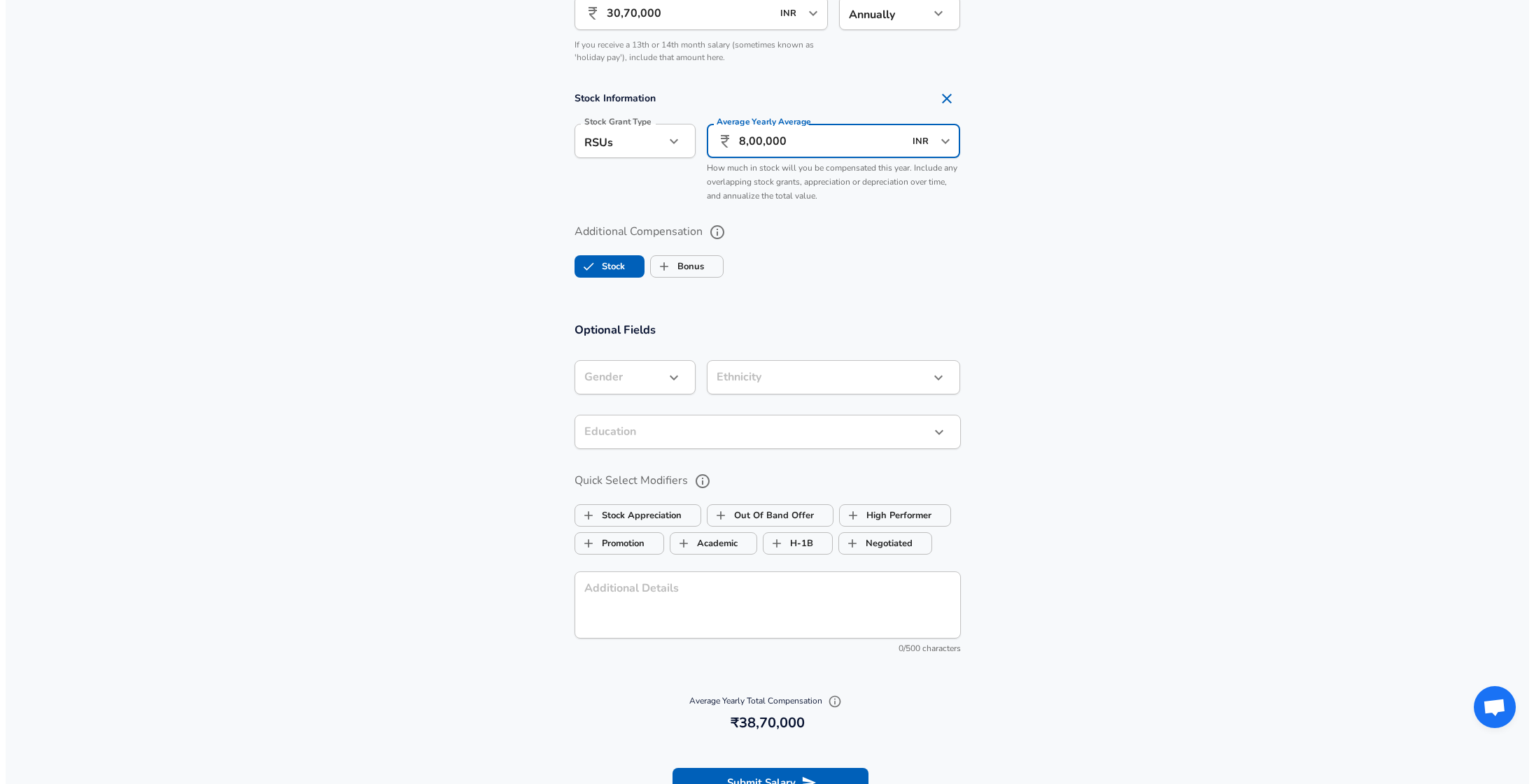
scroll to position [1178, 0]
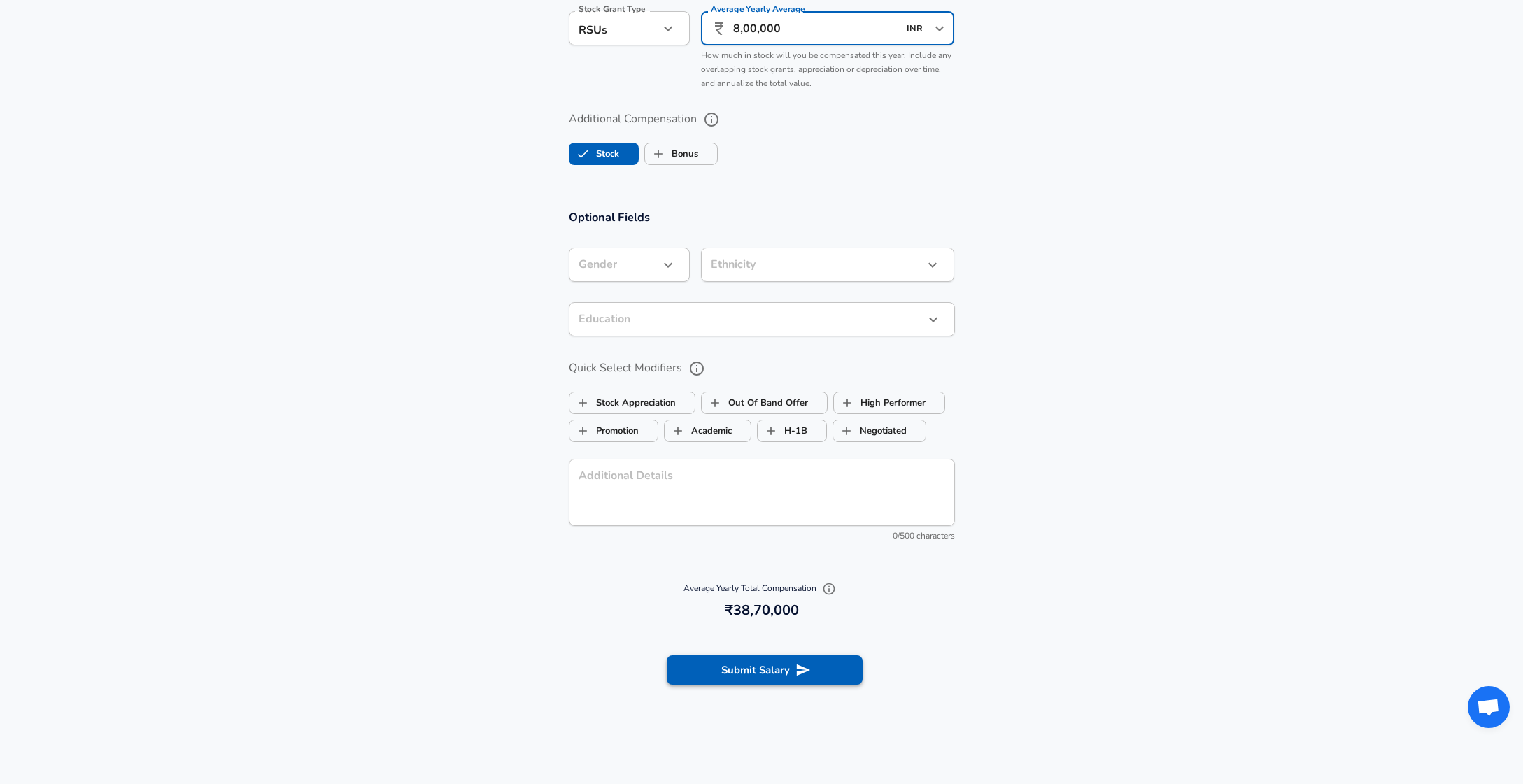
type input "8,00,000"
click at [770, 671] on button "Submit Salary" at bounding box center [764, 670] width 196 height 30
